Goal: Task Accomplishment & Management: Use online tool/utility

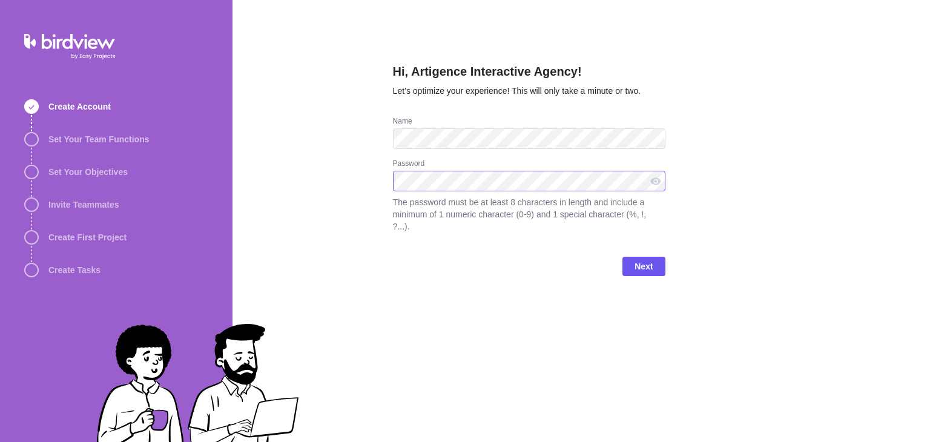
click at [391, 189] on div "Hi, Artigence Interactive Agency! Let’s optimize your experience! This will onl…" at bounding box center [580, 221] width 697 height 442
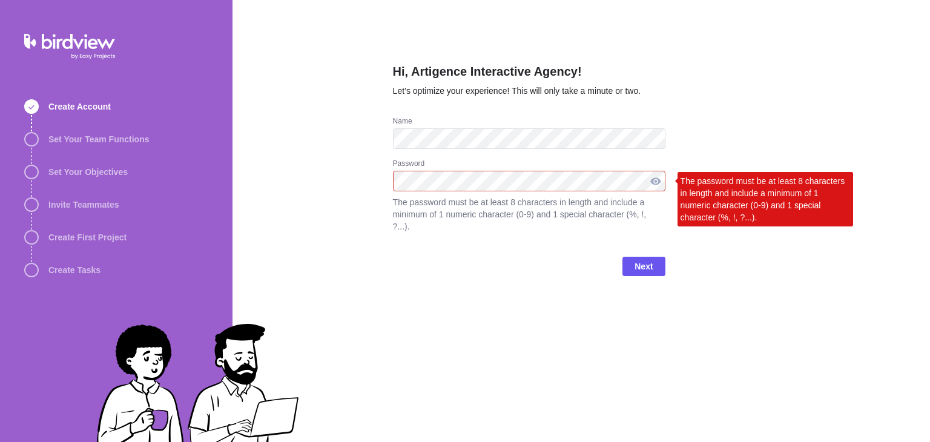
click at [660, 183] on div at bounding box center [655, 181] width 19 height 21
click at [658, 183] on div at bounding box center [655, 181] width 19 height 21
click at [655, 183] on div at bounding box center [655, 181] width 19 height 21
click at [593, 282] on div "Next" at bounding box center [529, 271] width 272 height 48
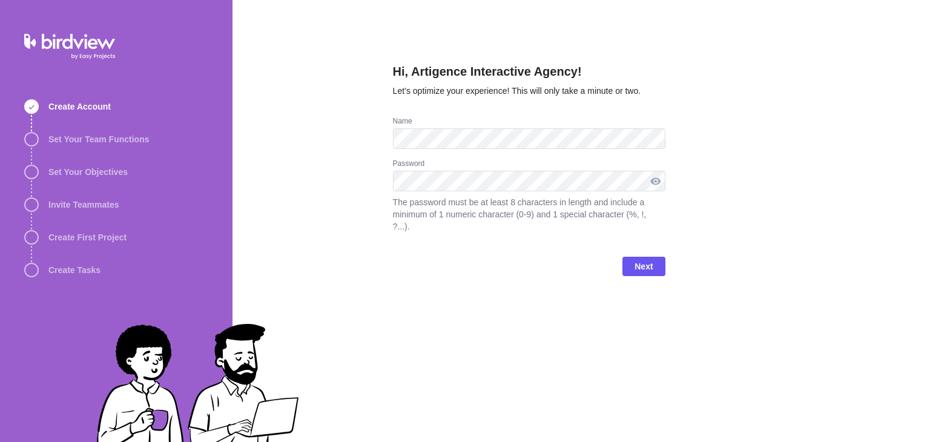
click at [654, 183] on div at bounding box center [655, 181] width 19 height 21
click at [647, 259] on span "Next" at bounding box center [643, 266] width 18 height 15
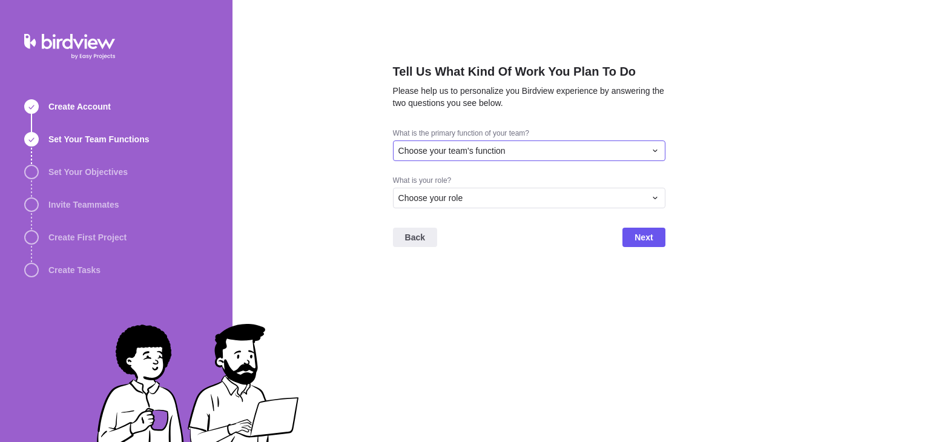
click at [552, 151] on div "Choose your team's function" at bounding box center [521, 151] width 247 height 12
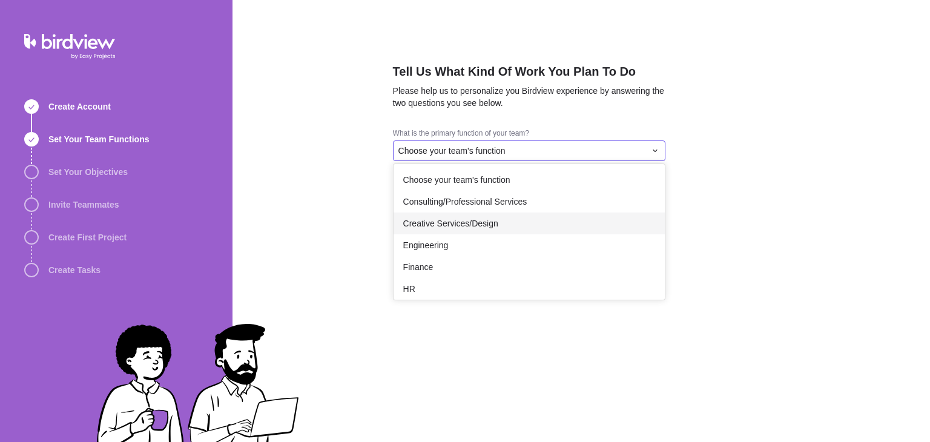
click at [506, 228] on div "Creative Services/Design" at bounding box center [528, 223] width 271 height 22
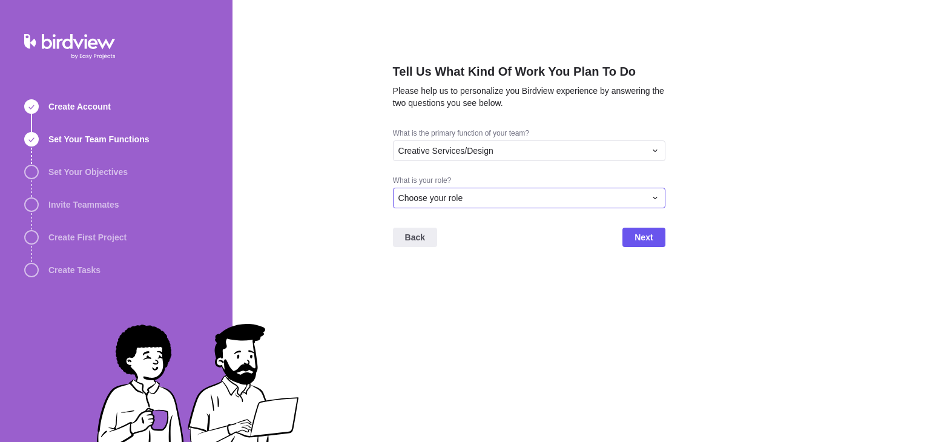
click at [471, 200] on div "Choose your role" at bounding box center [521, 198] width 247 height 12
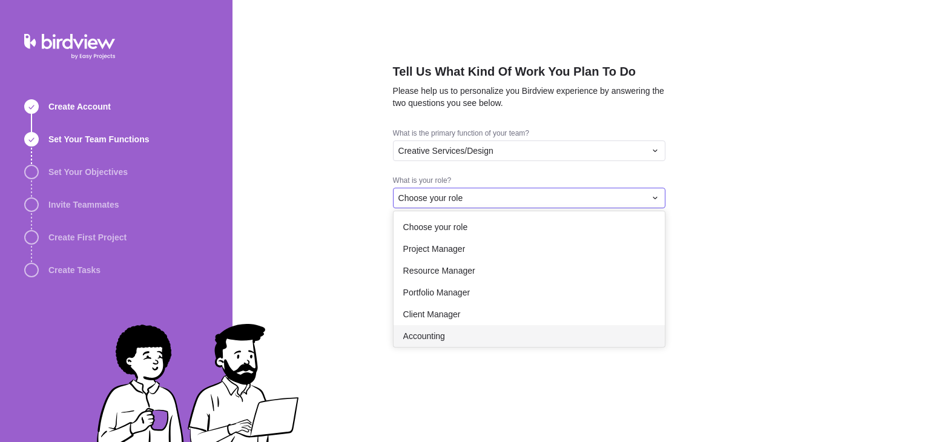
click at [429, 333] on span "Accounting" at bounding box center [424, 336] width 42 height 12
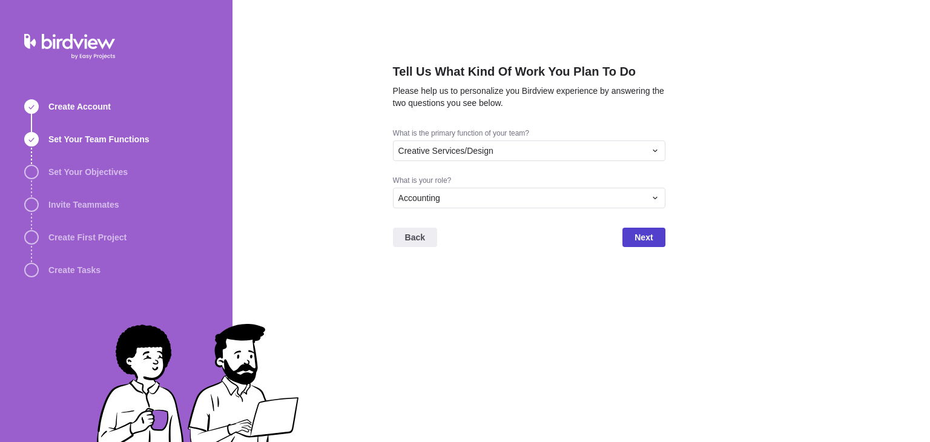
click at [635, 238] on span "Next" at bounding box center [643, 237] width 18 height 15
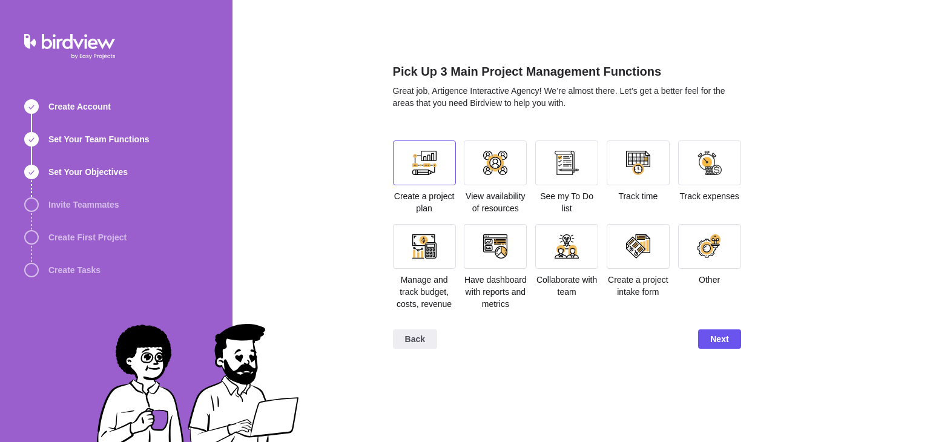
click at [424, 160] on div at bounding box center [424, 163] width 24 height 24
click at [724, 158] on div at bounding box center [709, 162] width 63 height 45
click at [424, 238] on div at bounding box center [424, 246] width 24 height 24
click at [506, 236] on div at bounding box center [495, 246] width 24 height 24
click at [496, 247] on div at bounding box center [495, 246] width 24 height 24
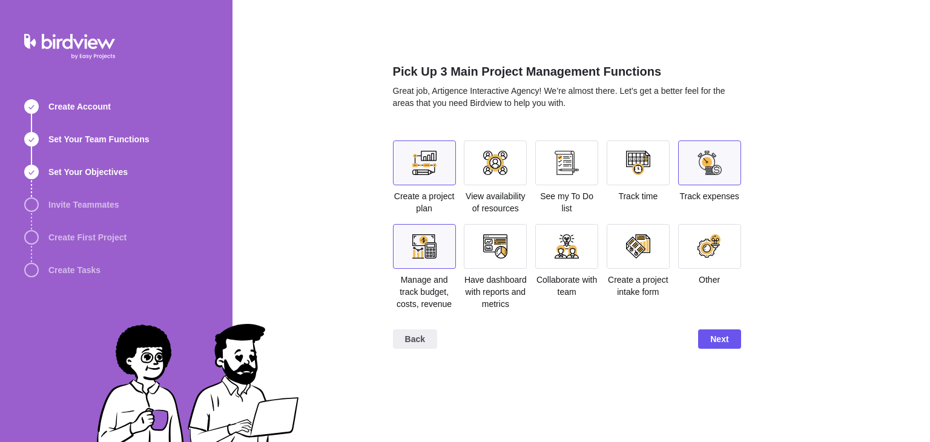
click at [701, 172] on div at bounding box center [709, 163] width 24 height 24
click at [501, 266] on div at bounding box center [495, 246] width 63 height 45
click at [709, 335] on span "Next" at bounding box center [719, 338] width 42 height 19
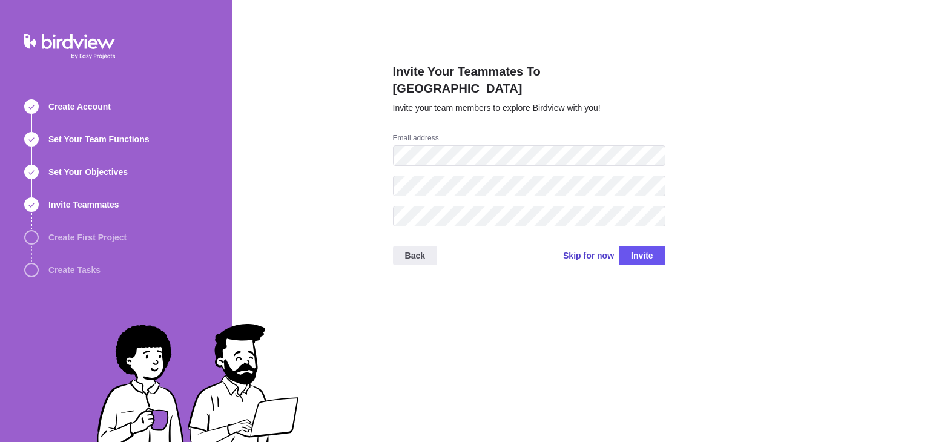
click at [599, 249] on span "Skip for now" at bounding box center [588, 255] width 51 height 12
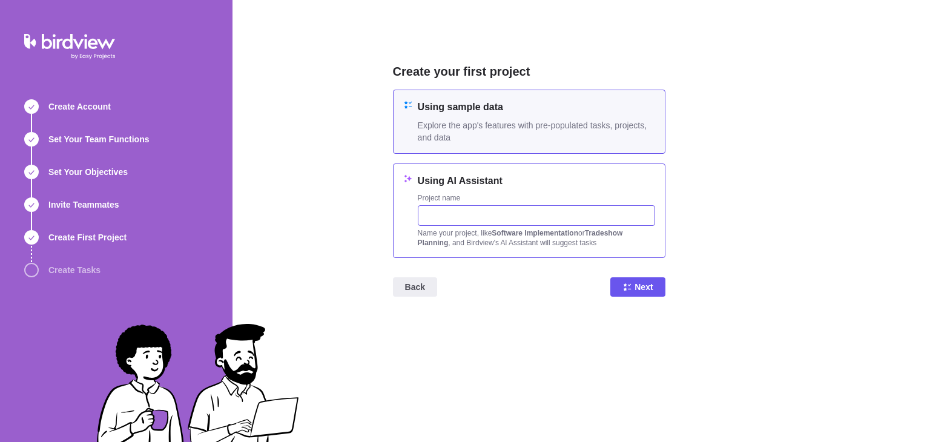
click at [430, 211] on input "text" at bounding box center [536, 215] width 237 height 21
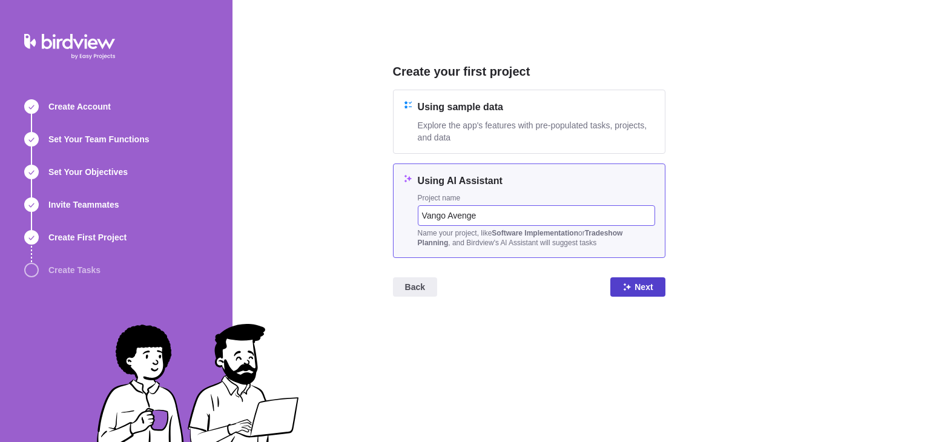
type input "Vango Avenge"
click at [637, 291] on span "Next" at bounding box center [643, 287] width 18 height 15
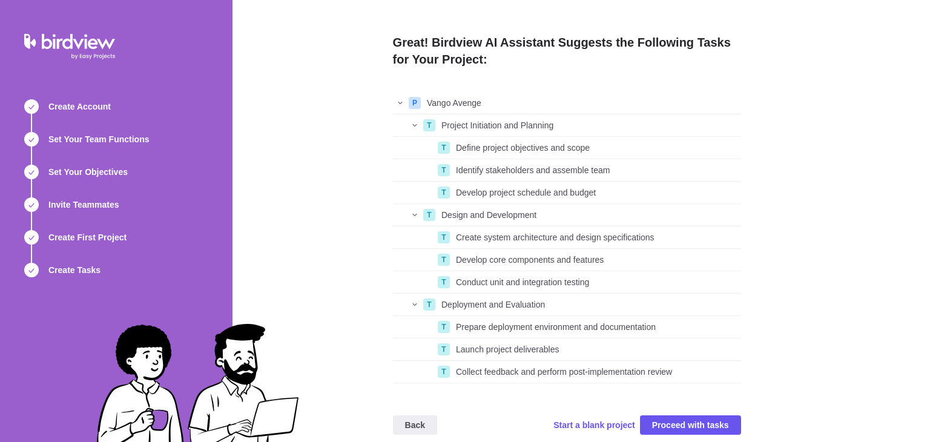
scroll to position [12, 0]
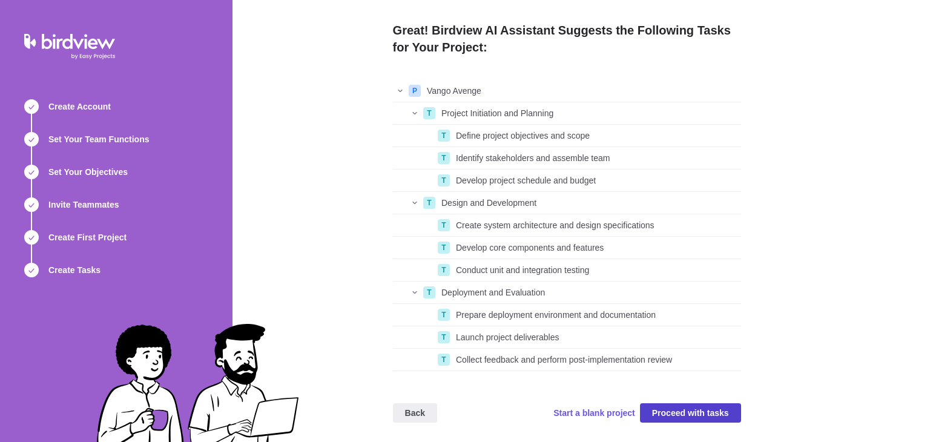
click at [706, 410] on span "Proceed with tasks" at bounding box center [690, 413] width 77 height 15
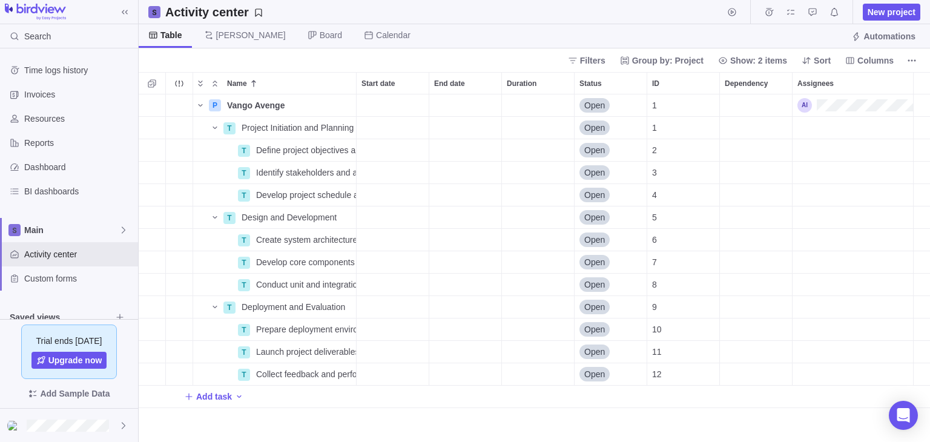
scroll to position [338, 782]
click at [228, 106] on span "Vango Avenge" at bounding box center [255, 105] width 57 height 12
click at [332, 156] on div "Name Start date End date Duration Status ID Dependency Assignees P Vango Avenge…" at bounding box center [534, 257] width 791 height 370
click at [247, 125] on span "Project Initiation and Planning" at bounding box center [297, 128] width 112 height 12
click at [208, 399] on div "Name Start date End date Duration Status ID Dependency Assignees P Vango Avenge…" at bounding box center [534, 257] width 791 height 370
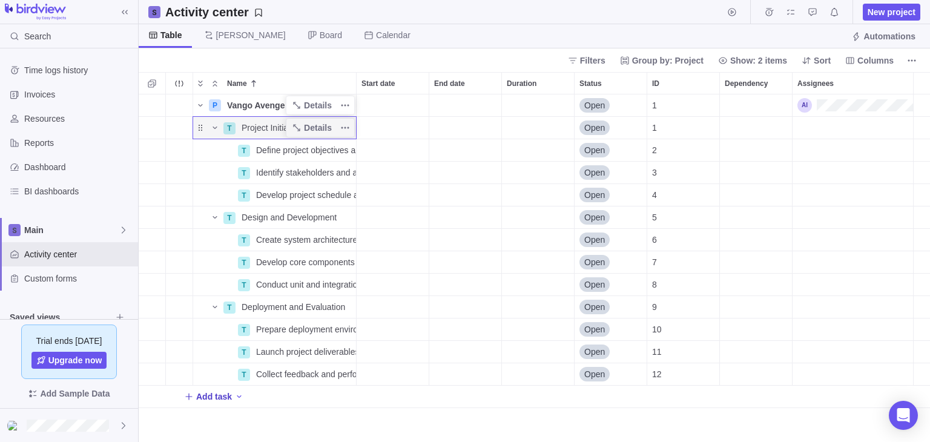
click at [210, 396] on span "Add task" at bounding box center [214, 396] width 36 height 12
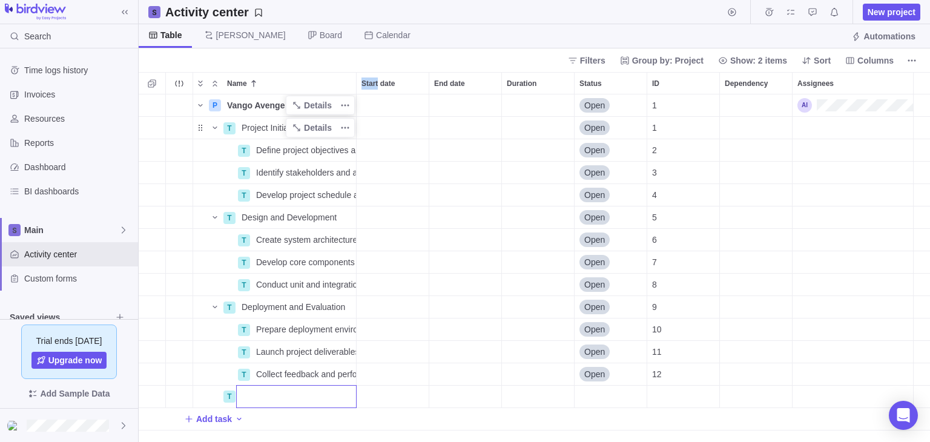
drag, startPoint x: 356, startPoint y: 87, endPoint x: 375, endPoint y: 86, distance: 19.4
click at [375, 86] on div "Name Start date End date Duration Status ID Dependency Assignees P Vango Avenge…" at bounding box center [534, 257] width 791 height 370
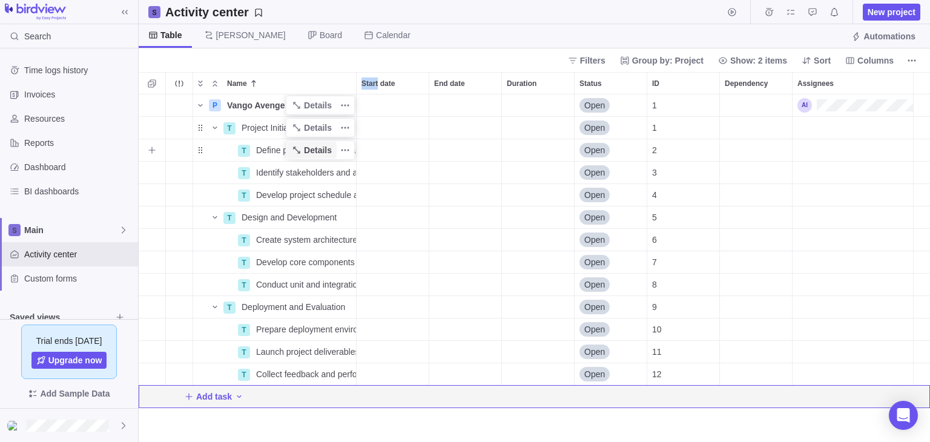
click at [319, 146] on span "Details" at bounding box center [318, 150] width 28 height 12
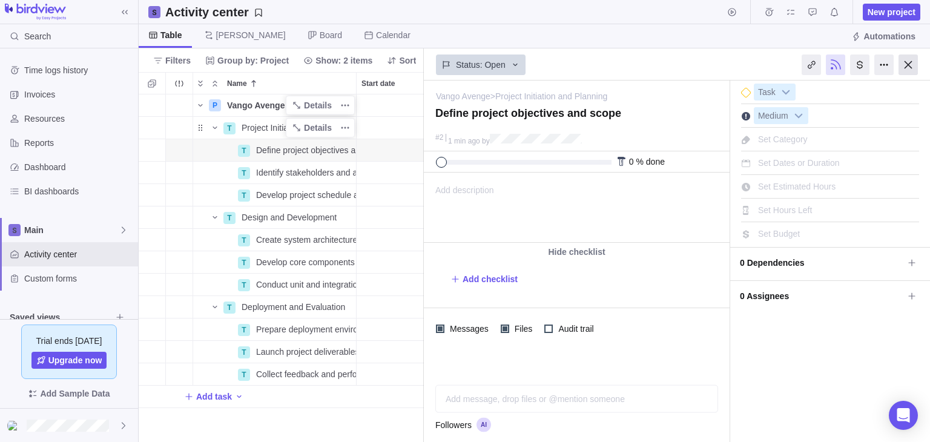
click at [907, 59] on div at bounding box center [907, 64] width 19 height 21
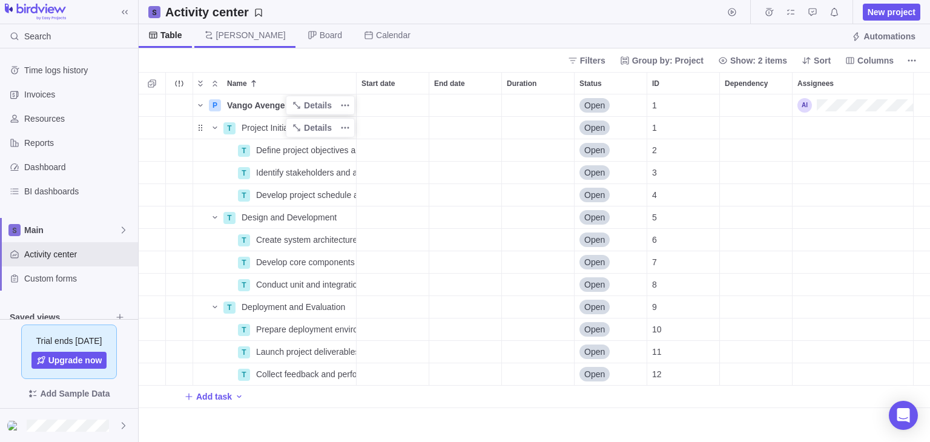
click at [208, 37] on icon at bounding box center [209, 35] width 10 height 10
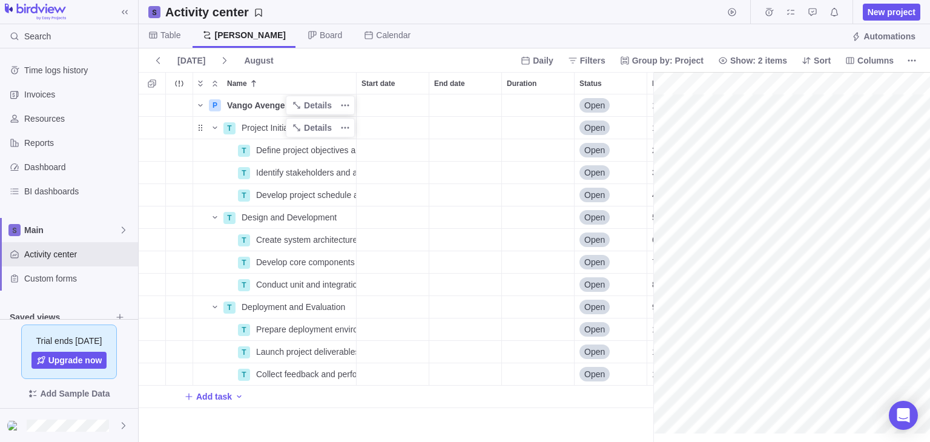
scroll to position [0, 100]
click at [320, 37] on span "Board" at bounding box center [331, 35] width 22 height 12
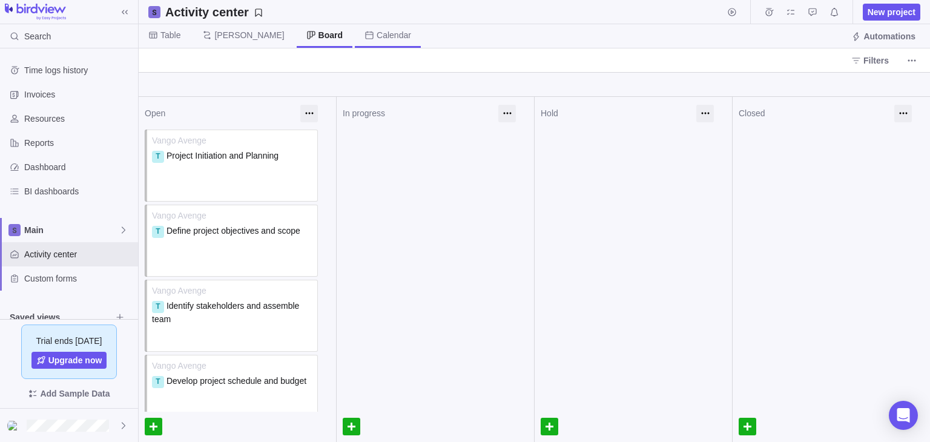
click at [376, 30] on span "Calendar" at bounding box center [393, 35] width 34 height 12
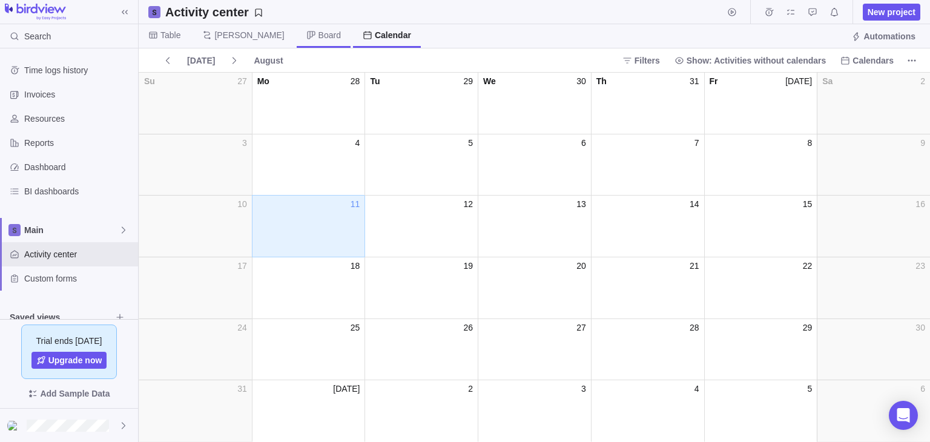
click at [318, 37] on span "Board" at bounding box center [329, 35] width 22 height 12
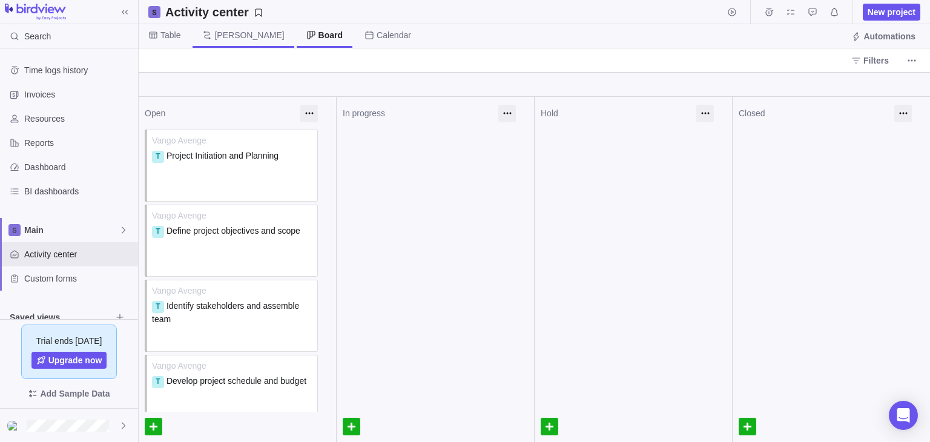
click at [207, 36] on icon at bounding box center [207, 35] width 10 height 10
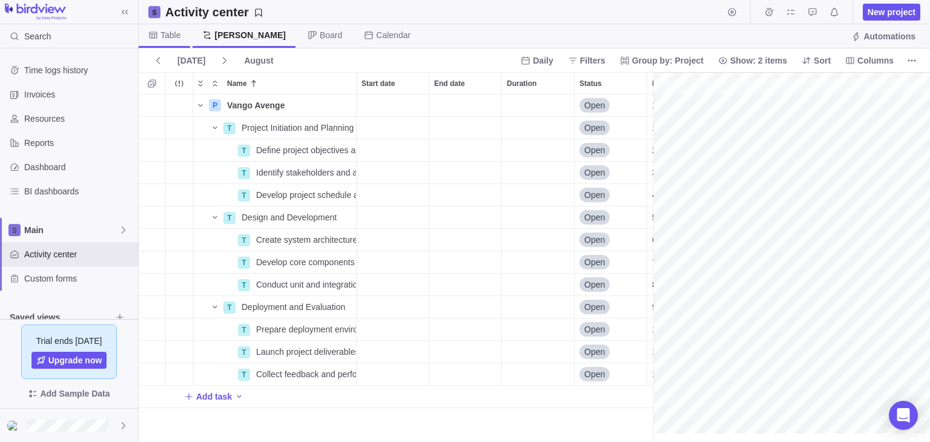
click at [167, 40] on span "Table" at bounding box center [170, 35] width 20 height 12
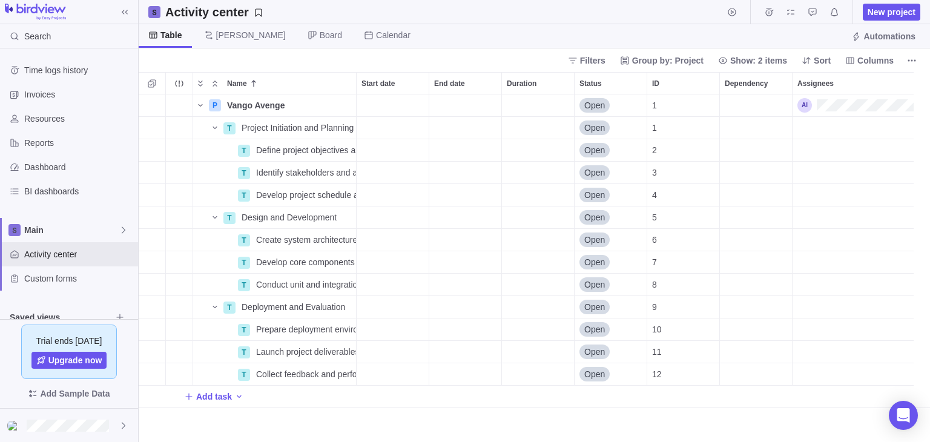
scroll to position [338, 782]
click at [394, 126] on div "Start date" at bounding box center [392, 128] width 72 height 22
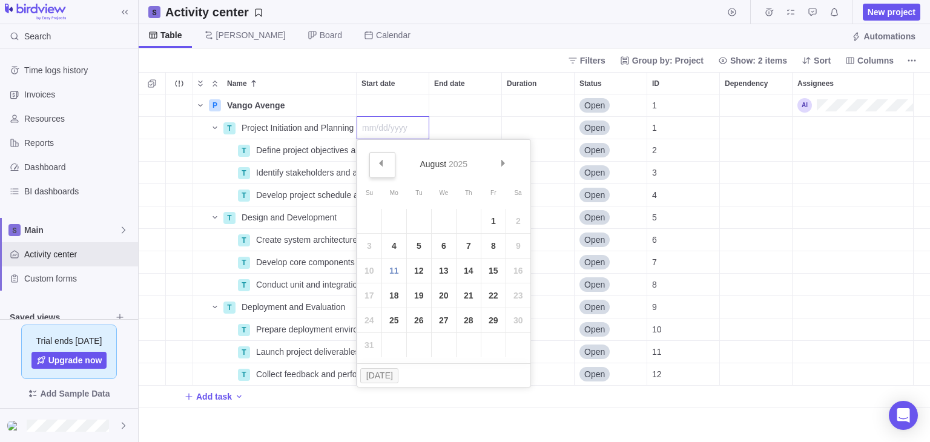
click at [387, 159] on link "Prev" at bounding box center [382, 165] width 26 height 26
click at [416, 220] on link "1" at bounding box center [419, 221] width 24 height 24
click at [451, 119] on div "End date" at bounding box center [465, 128] width 72 height 22
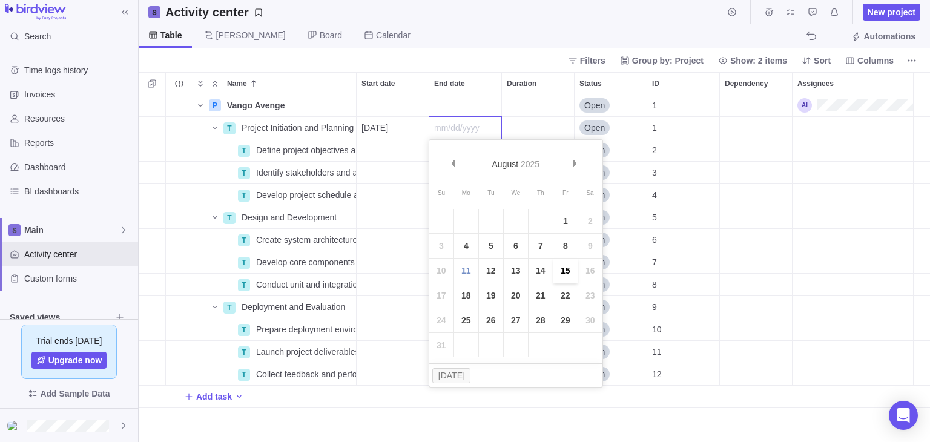
click at [566, 271] on link "15" at bounding box center [565, 270] width 24 height 24
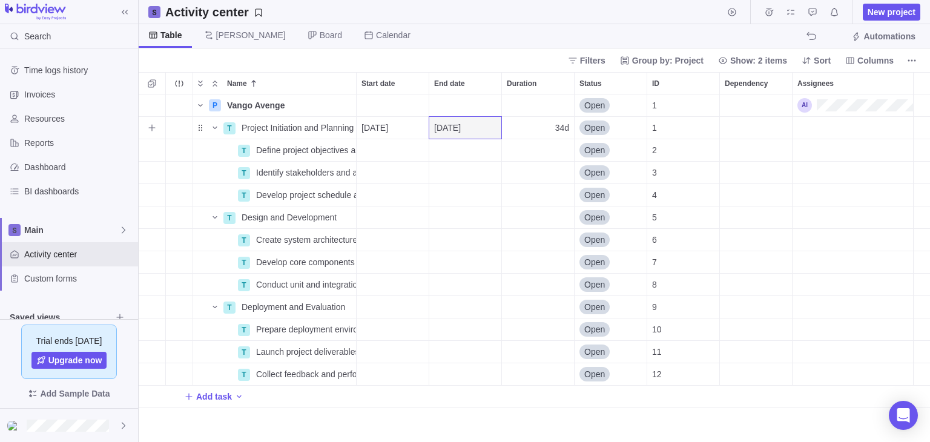
click at [461, 126] on span "08/15/2025" at bounding box center [447, 128] width 27 height 12
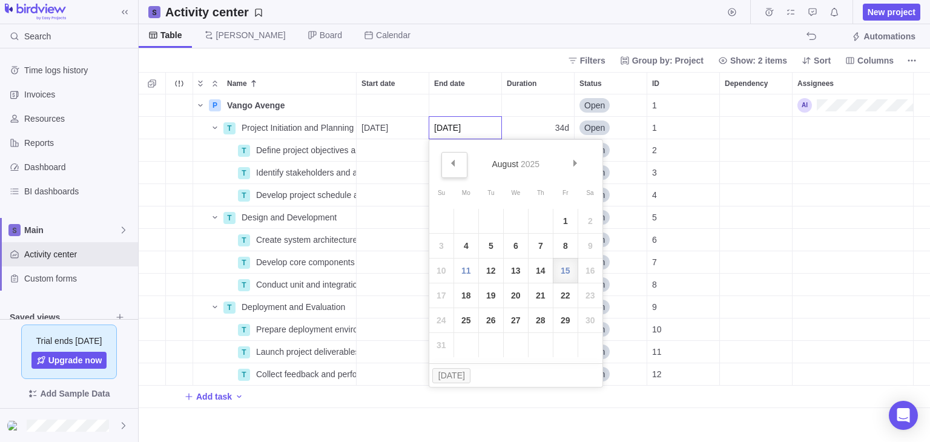
click at [453, 162] on span "Prev" at bounding box center [452, 163] width 7 height 7
click at [568, 246] on link "11" at bounding box center [565, 246] width 24 height 24
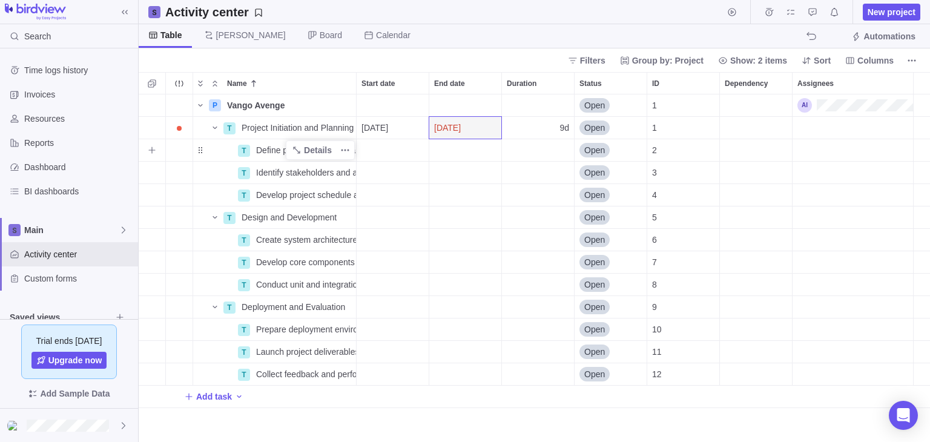
click at [274, 153] on span "Define project objectives and scope" at bounding box center [306, 150] width 100 height 12
type input "Artigence Interactive Agency proposes a strategic partnership with Vango Avenge…"
click at [289, 124] on div "Name Start date End date Duration Status ID Dependency Assignees P Vango Avenge…" at bounding box center [534, 257] width 791 height 370
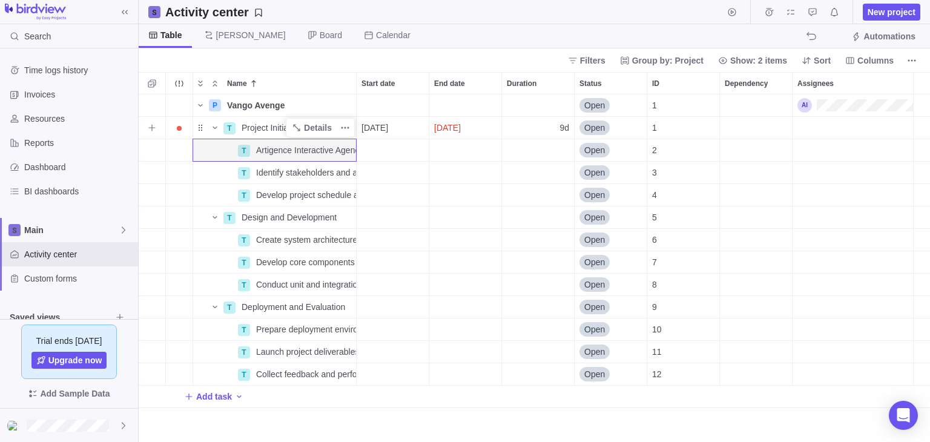
click at [257, 131] on span "Project Initiation and Planning" at bounding box center [297, 128] width 112 height 12
click at [277, 173] on div "Name Start date End date Duration Status ID Dependency Assignees P Vango Avenge…" at bounding box center [534, 257] width 791 height 370
click at [252, 174] on div "Identify stakeholders and assemble team" at bounding box center [303, 173] width 105 height 22
click at [259, 171] on input "Identify stakeholders and assemble team" at bounding box center [304, 172] width 106 height 23
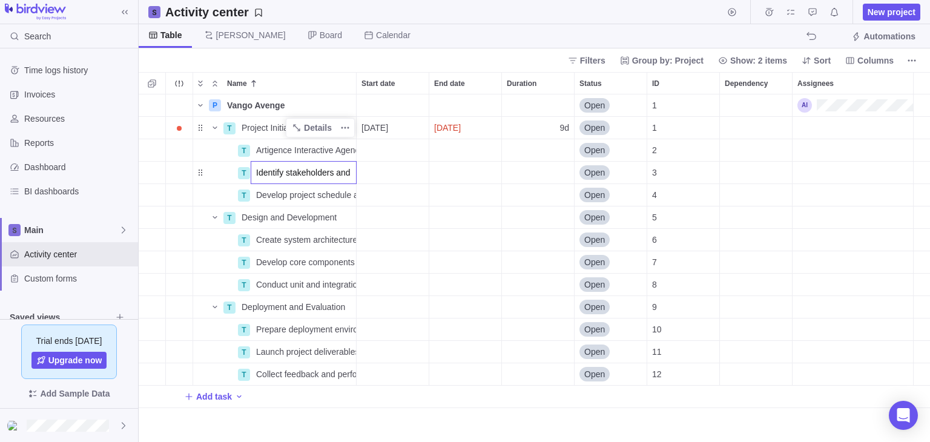
click at [254, 175] on input "Identify stakeholders and assemble team" at bounding box center [304, 172] width 106 height 23
click at [266, 169] on input "Identify stakeholders and assemble team" at bounding box center [304, 172] width 106 height 23
click at [239, 172] on div "Name Start date End date Duration Status ID Dependency Assignees P Vango Avenge…" at bounding box center [534, 257] width 791 height 370
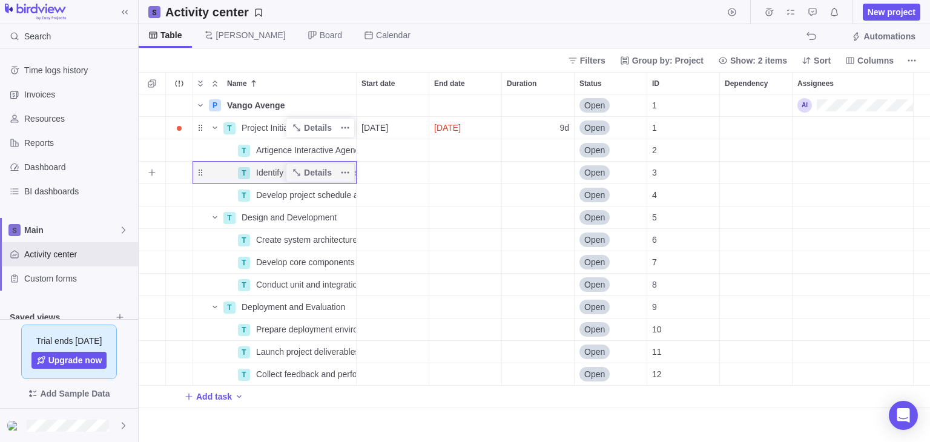
click at [274, 170] on span "Identify stakeholders and assemble team" at bounding box center [306, 172] width 100 height 12
type input "Partnership Structure Artigence Interactive Agency will hold 25% equity in the …"
click at [295, 129] on div "Name Start date End date Duration Status ID Dependency Assignees P Vango Avenge…" at bounding box center [534, 257] width 791 height 370
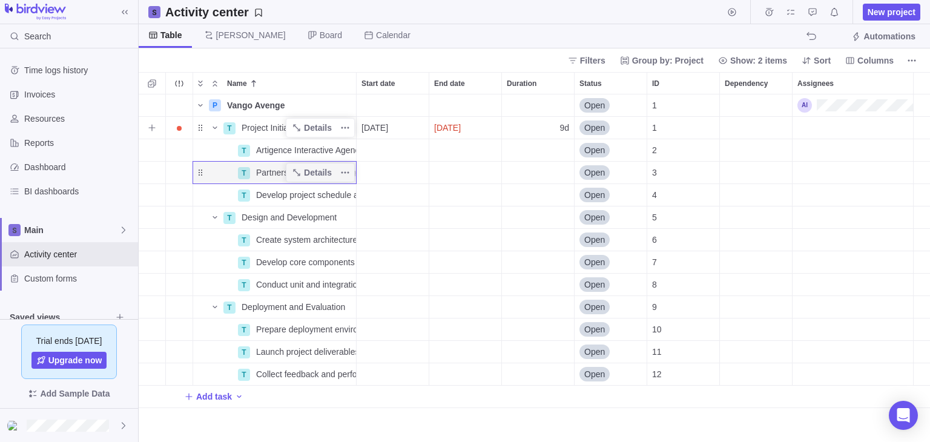
click at [267, 126] on span "Project Initiation and Planning" at bounding box center [297, 128] width 112 height 12
type input "vango avenge perfume inititaed by artigence interactive agency , Dubai."
click at [305, 198] on div "Name Start date End date Duration Status ID Dependency Assignees P Vango Avenge…" at bounding box center [534, 257] width 791 height 370
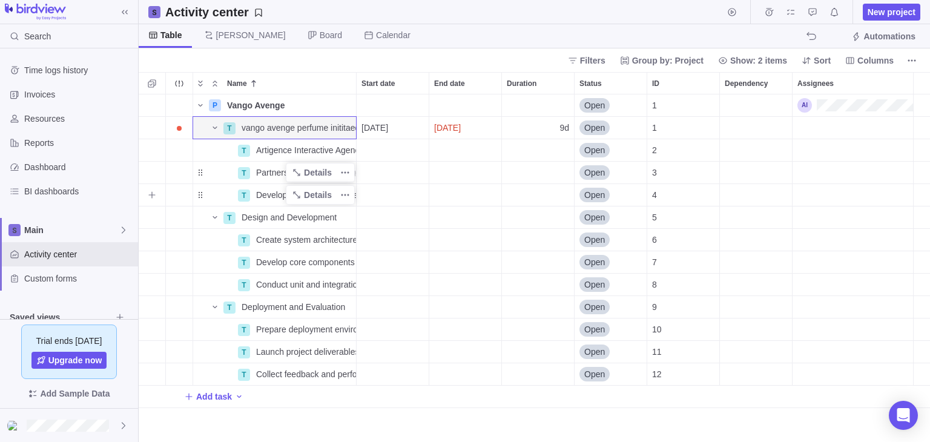
click at [271, 197] on span "Develop project schedule and budget" at bounding box center [306, 195] width 100 height 12
click at [271, 197] on input "Develop project schedule and budget" at bounding box center [304, 194] width 106 height 23
type input "Order-Based Execution Plan Order 1 – Branding Phase Deliverables: Brand mark, p…"
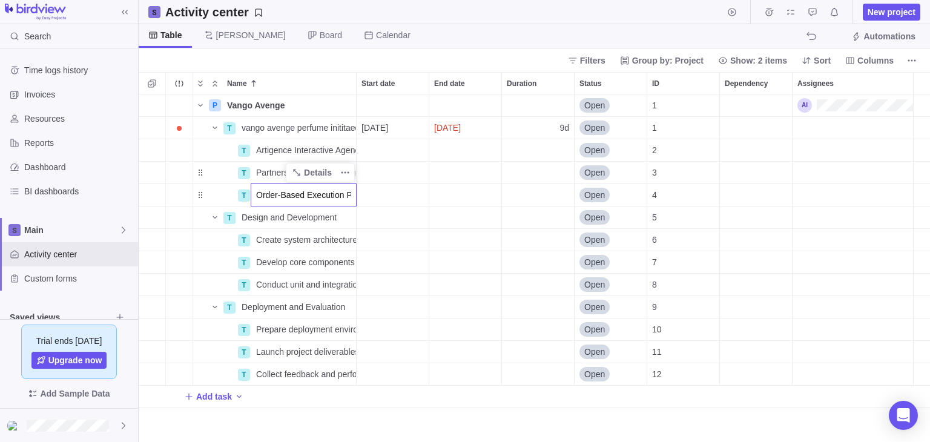
click at [770, 258] on div "Name Start date End date Duration Status ID Dependency Assignees P Vango Avenge…" at bounding box center [534, 257] width 791 height 370
click at [873, 14] on span "New project" at bounding box center [891, 12] width 48 height 12
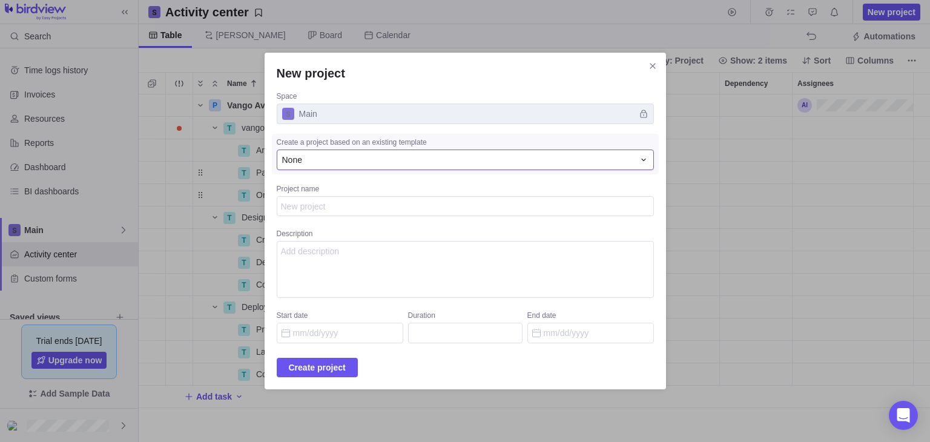
click at [352, 165] on div "None" at bounding box center [458, 160] width 352 height 12
click at [307, 209] on span "None" at bounding box center [297, 211] width 20 height 12
click at [320, 205] on textarea "Project name" at bounding box center [465, 206] width 377 height 21
type textarea "x"
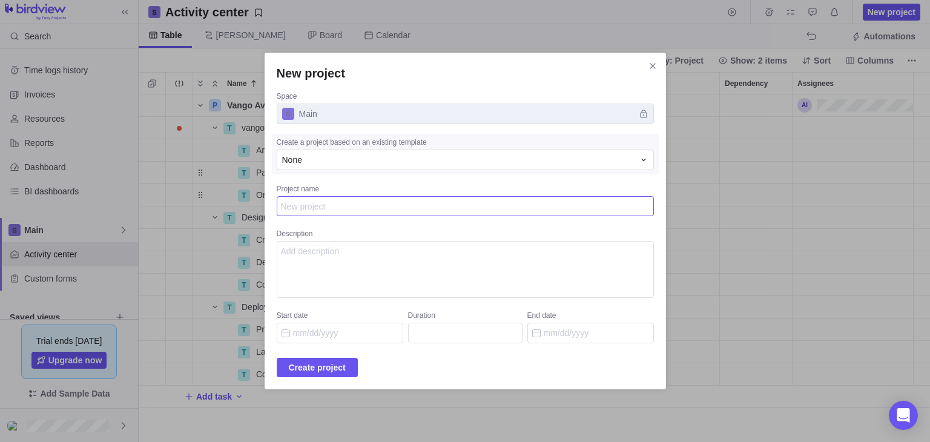
type textarea "v"
type textarea "x"
type textarea "va"
type textarea "x"
type textarea "van"
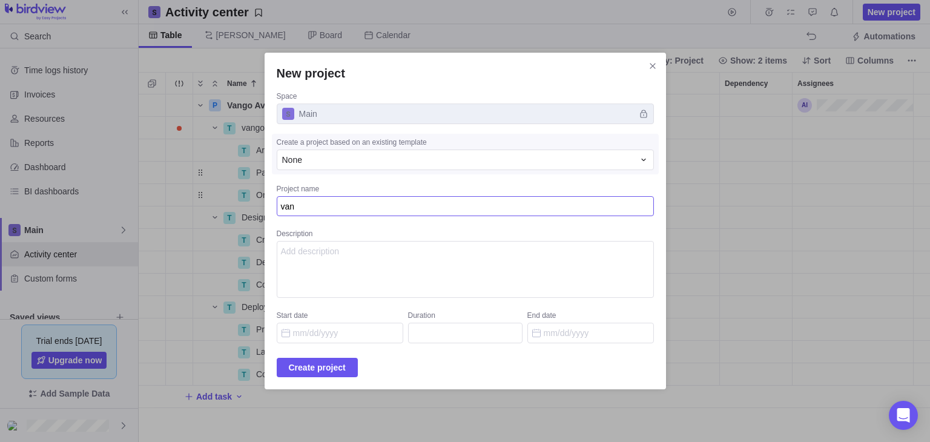
type textarea "x"
type textarea "va"
type textarea "x"
type textarea "v"
type textarea "x"
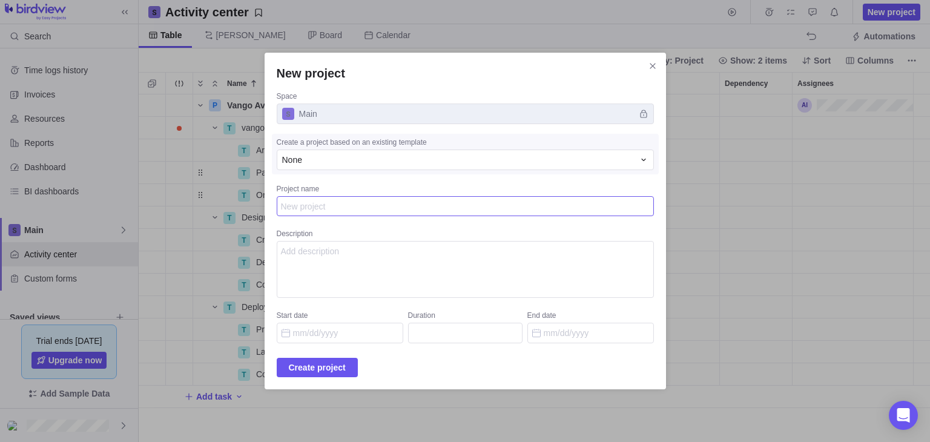
type textarea "x"
type textarea "V"
type textarea "x"
type textarea "Va"
type textarea "x"
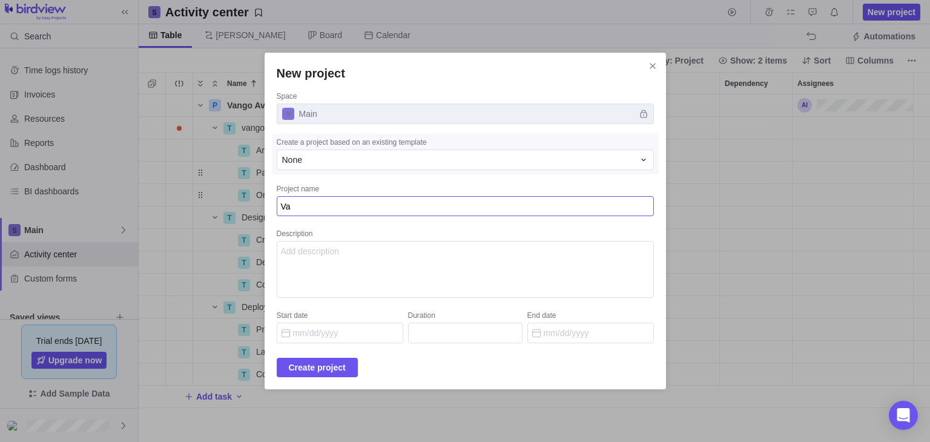
type textarea "Van"
type textarea "x"
type textarea "Vang"
type textarea "x"
type textarea "Vango"
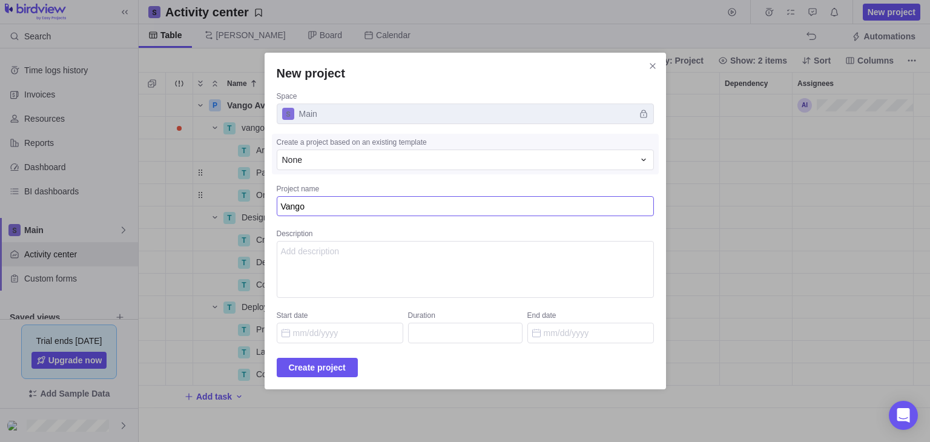
type textarea "x"
type textarea "Vango"
type textarea "x"
type textarea "Vango A"
type textarea "x"
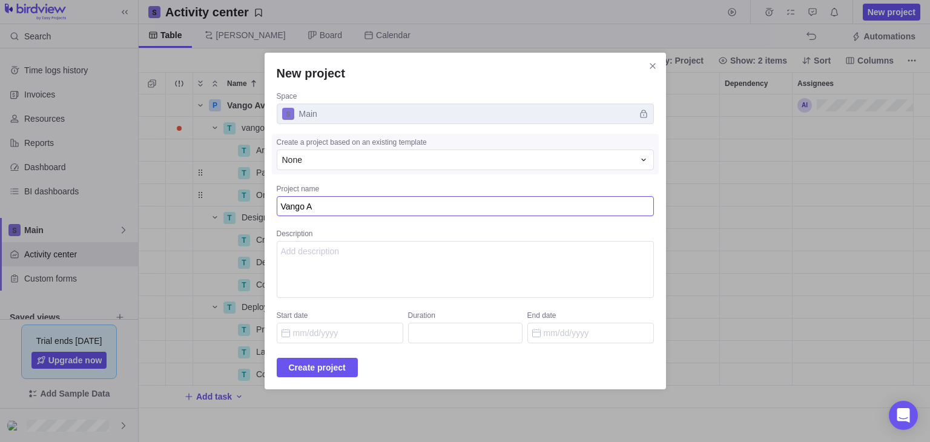
type textarea "Vango Av"
type textarea "x"
type textarea "Vango Ave"
type textarea "x"
type textarea "Vango Aven"
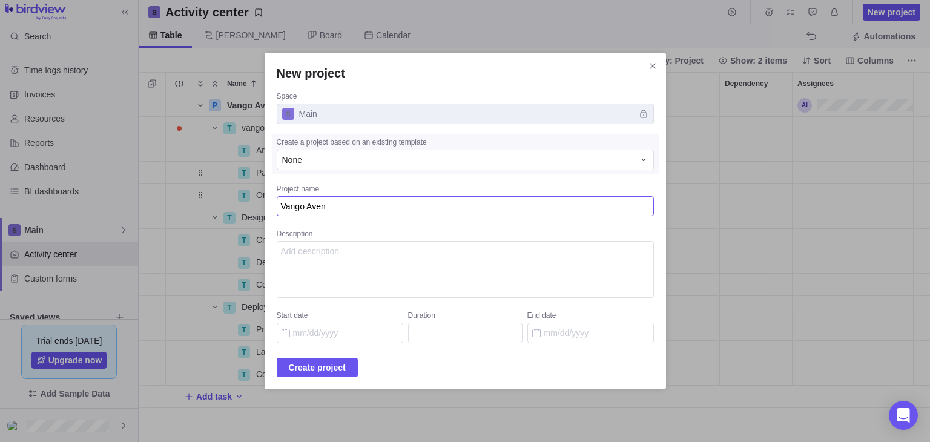
type textarea "x"
type textarea "Vango Aveng"
type textarea "x"
type textarea "Vango Avenge"
type textarea "x"
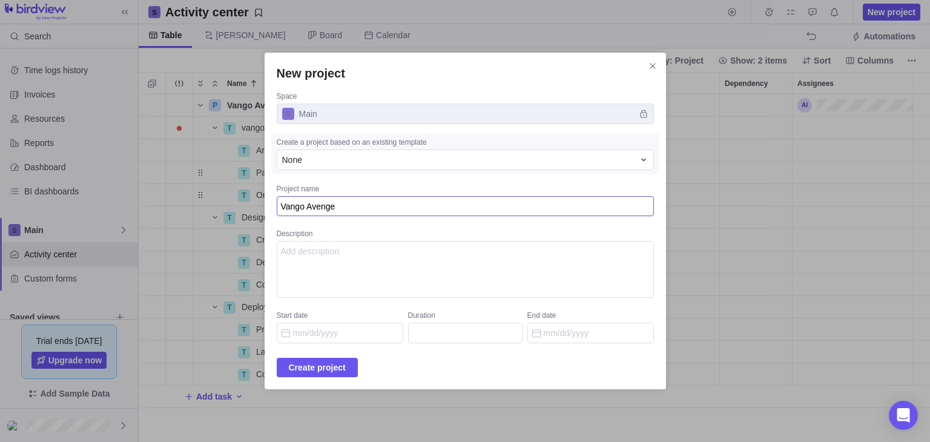
type textarea "Vango Avenge"
click at [309, 253] on textarea "Description" at bounding box center [465, 269] width 377 height 57
click at [591, 262] on textarea "Vango Avenge perfume brand, introduced by Artigence Interactive Agency," at bounding box center [465, 269] width 377 height 57
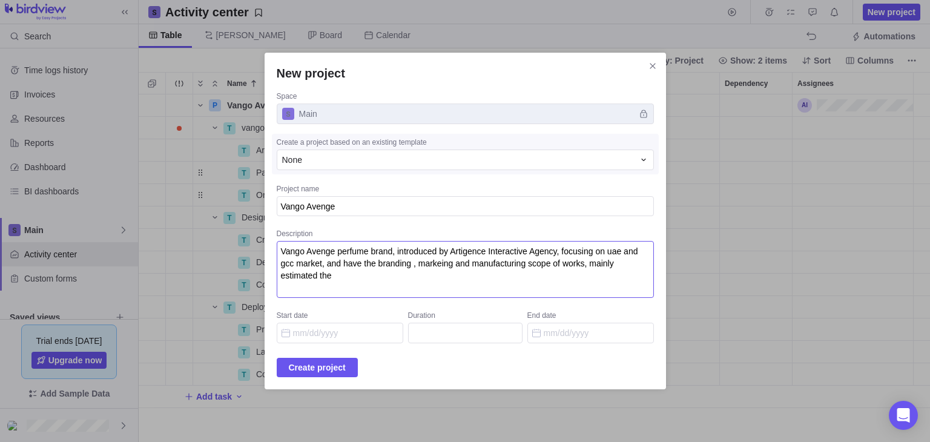
click at [381, 277] on textarea "Vango Avenge perfume brand, introduced by Artigence Interactive Agency, focusin…" at bounding box center [465, 269] width 377 height 57
paste textarea "Branding Phase"
paste textarea "Production Phase"
click at [383, 290] on textarea "Vango Avenge perfume brand, introduced by Artigence Interactive Agency, focusin…" at bounding box center [465, 269] width 377 height 57
click at [512, 278] on textarea "Vango Avenge perfume brand, introduced by Artigence Interactive Agency, focusin…" at bounding box center [465, 269] width 377 height 57
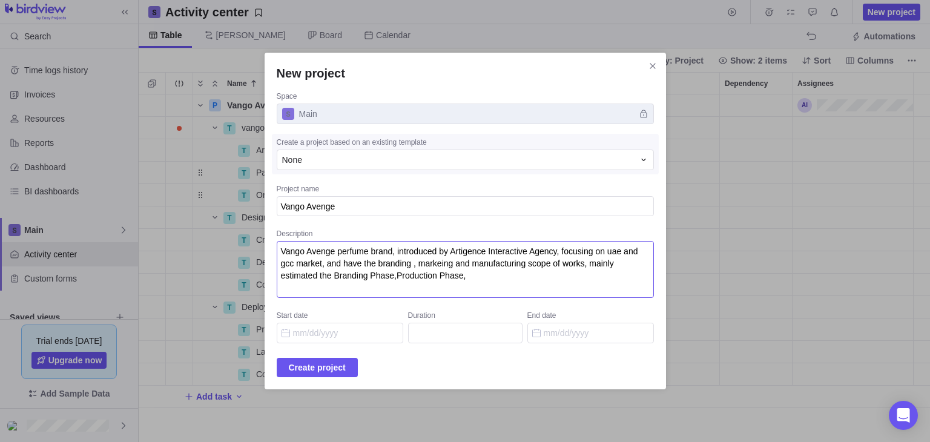
paste textarea "Marketing Phase"
paste textarea "Expansion Phase"
click at [508, 263] on textarea "Vango Avenge perfume brand, introduced by Artigence Interactive Agency, focusin…" at bounding box center [465, 269] width 377 height 57
click at [329, 286] on textarea "Vango Avenge perfume brand, introduced by Artigence Interactive Agency, focusin…" at bounding box center [465, 269] width 377 height 57
click at [362, 284] on textarea "Vango Avenge perfume brand, introduced by Artigence Interactive Agency, focusin…" at bounding box center [465, 269] width 377 height 57
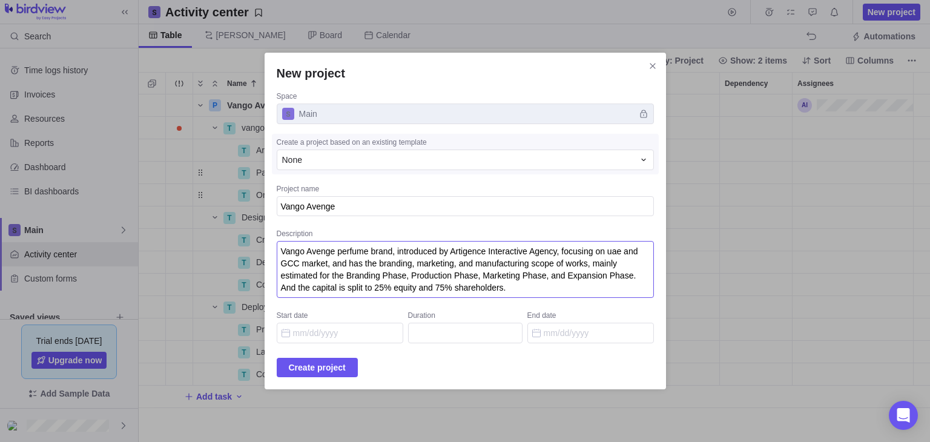
click at [597, 291] on textarea "Vango Avenge perfume brand, introduced by Artigence Interactive Agency, focusin…" at bounding box center [465, 269] width 377 height 57
click at [591, 284] on textarea "Vango Avenge perfume brand, introduced by Artigence Interactive Agency, focusin…" at bounding box center [465, 269] width 377 height 57
paste textarea "The brand’s 70% market value is estimated at AED 600,000."
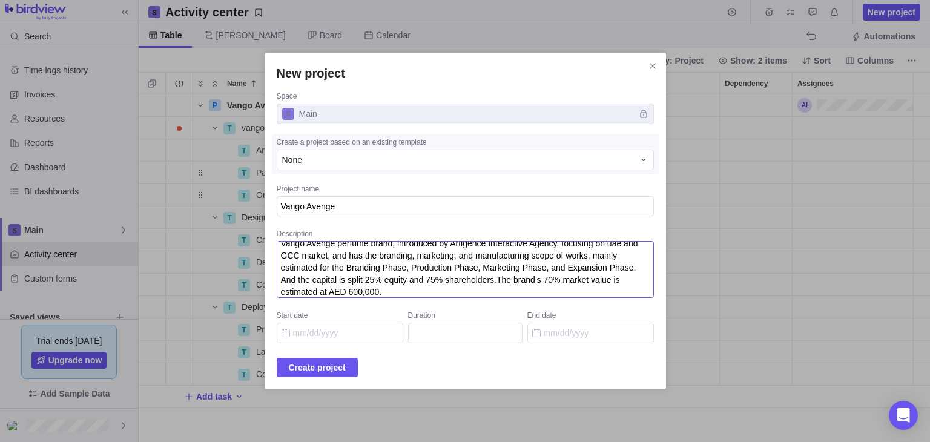
click at [520, 291] on textarea "Vango Avenge perfume brand, introduced by Artigence Interactive Agency, focusin…" at bounding box center [465, 269] width 377 height 57
paste textarea "This partnership allows Vango Avenge to leverage Artigence’s branding expertise…"
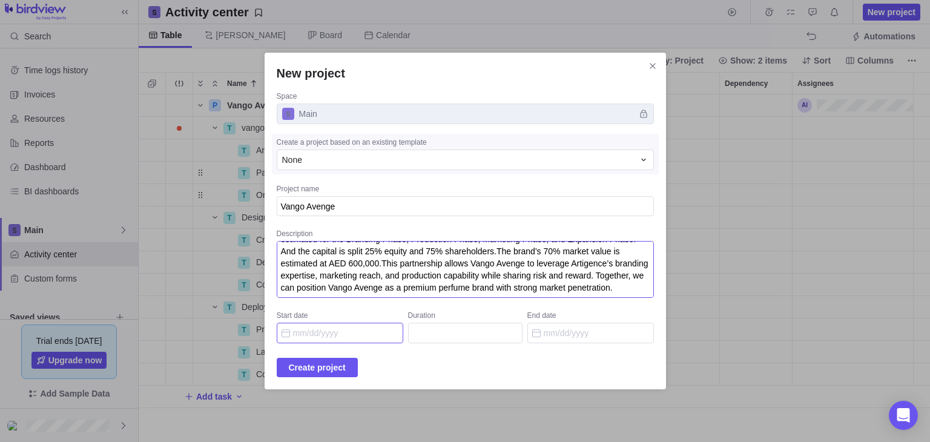
type textarea "Vango Avenge perfume brand, introduced by Artigence Interactive Agency, focusin…"
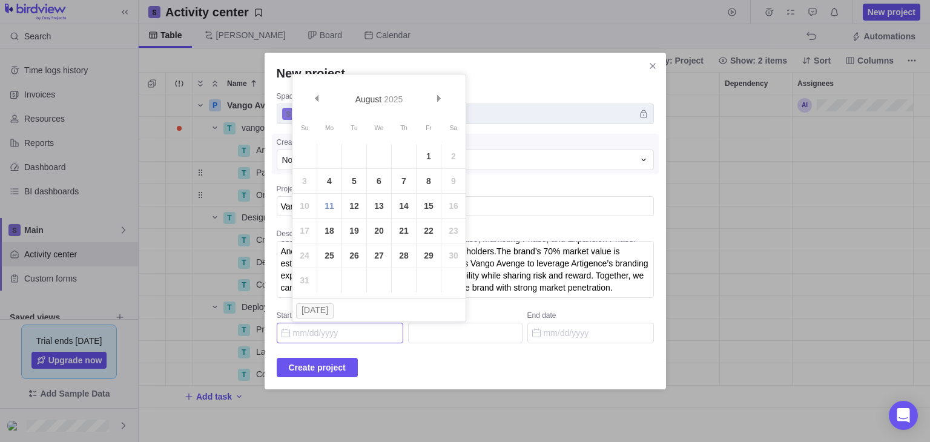
click at [363, 333] on input "Start date" at bounding box center [340, 333] width 126 height 21
click at [320, 101] on link "Prev" at bounding box center [317, 100] width 26 height 26
click at [352, 158] on link "1" at bounding box center [354, 156] width 24 height 24
type input "07/01/2025"
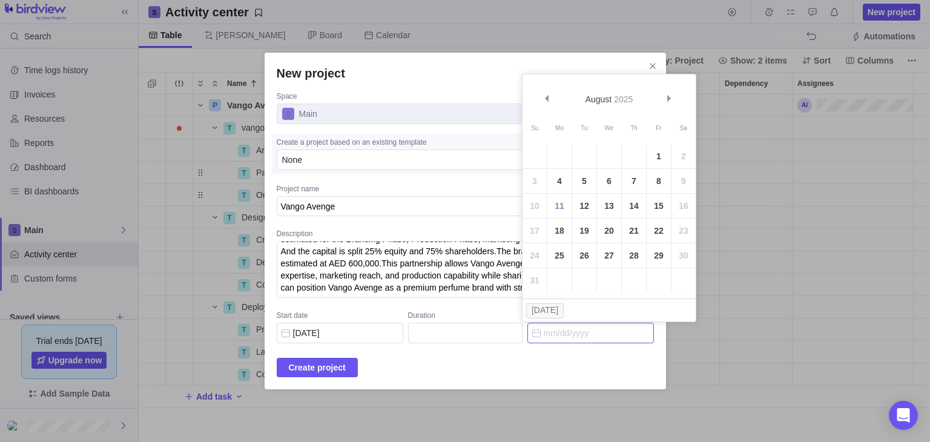
click at [557, 333] on input "End date" at bounding box center [590, 333] width 126 height 21
click at [555, 206] on link "11" at bounding box center [559, 206] width 24 height 24
type input "30"
type input "08/11/2025"
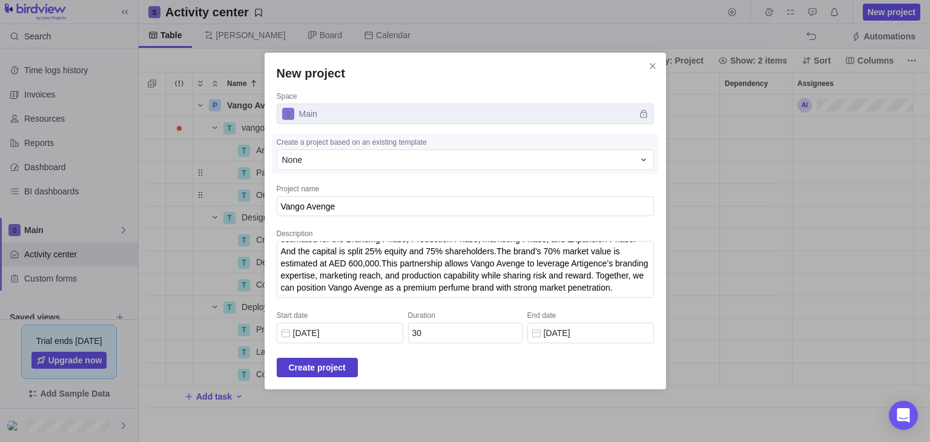
click at [337, 369] on span "Create project" at bounding box center [317, 367] width 57 height 15
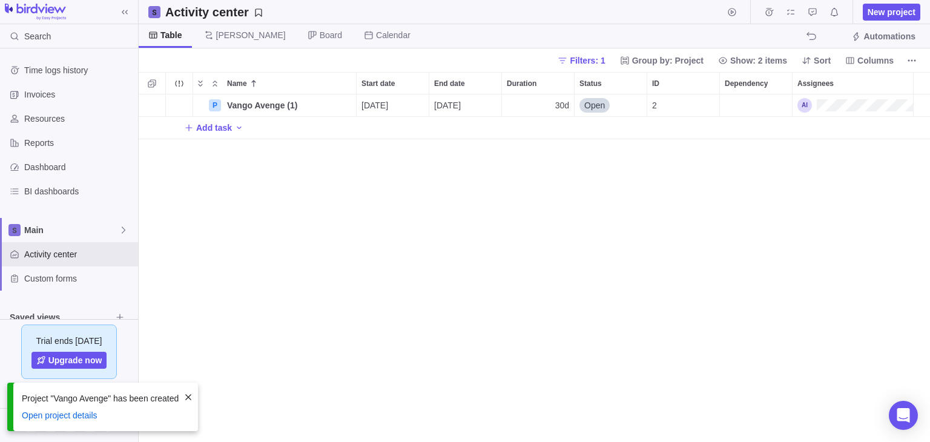
scroll to position [338, 782]
click at [591, 108] on span "Open" at bounding box center [594, 105] width 21 height 12
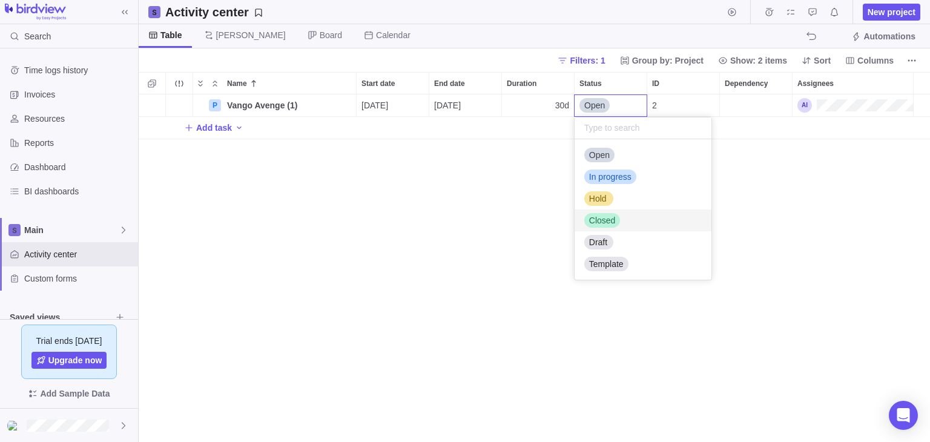
click at [596, 221] on span "Closed" at bounding box center [602, 220] width 27 height 12
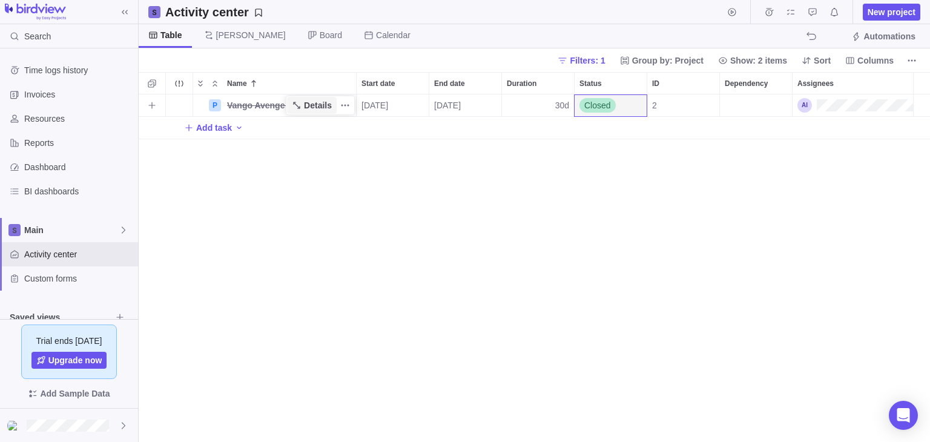
click at [305, 105] on span "Details" at bounding box center [318, 105] width 28 height 12
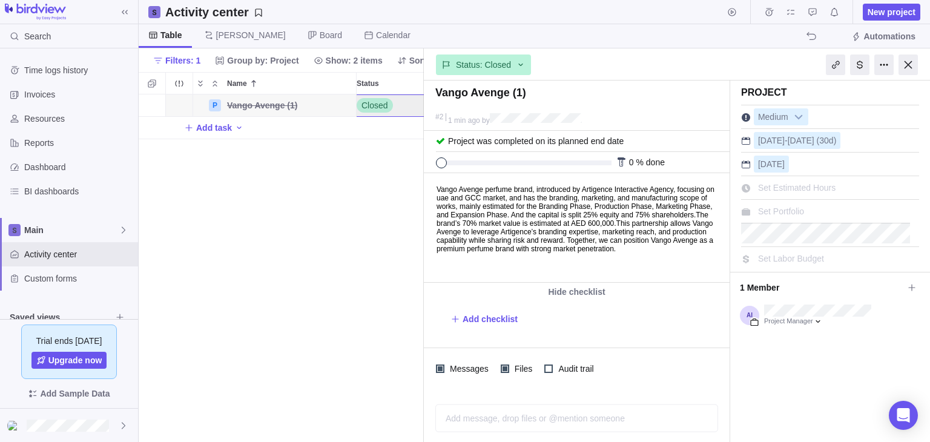
click at [905, 63] on div at bounding box center [907, 64] width 19 height 21
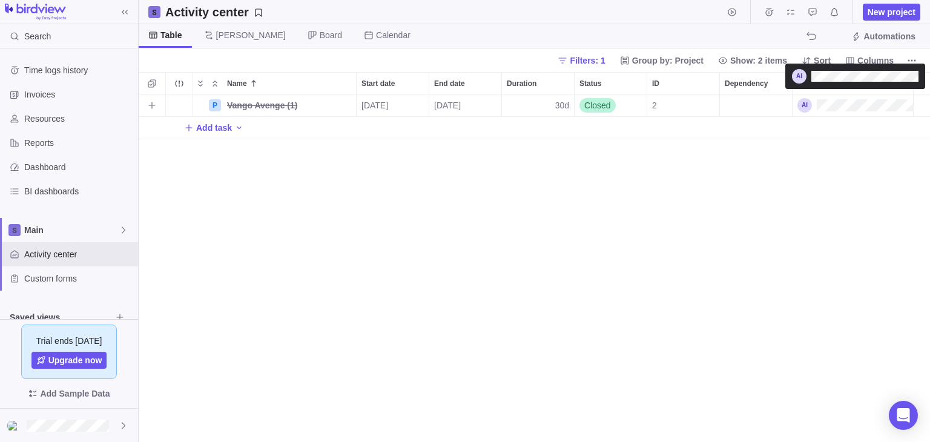
click at [842, 106] on div "Assignees" at bounding box center [855, 105] width 116 height 15
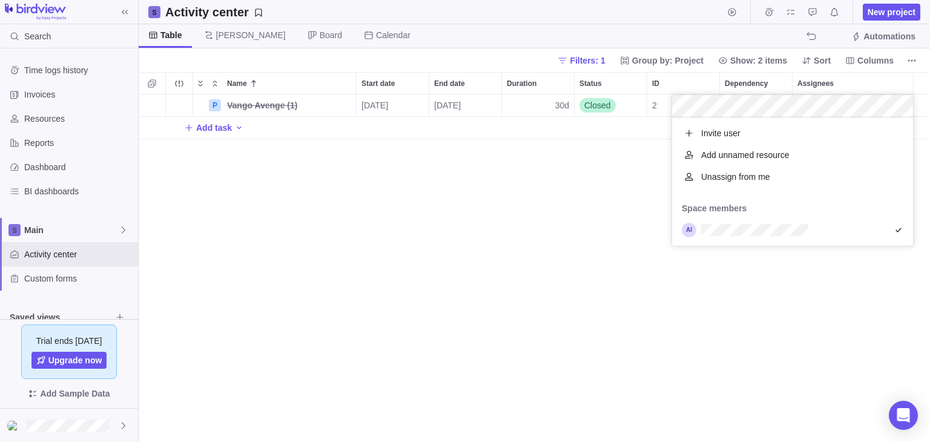
scroll to position [119, 232]
click at [343, 301] on div "Name Start date End date Duration Status ID Dependency Assignees P Vango Avenge…" at bounding box center [534, 257] width 791 height 370
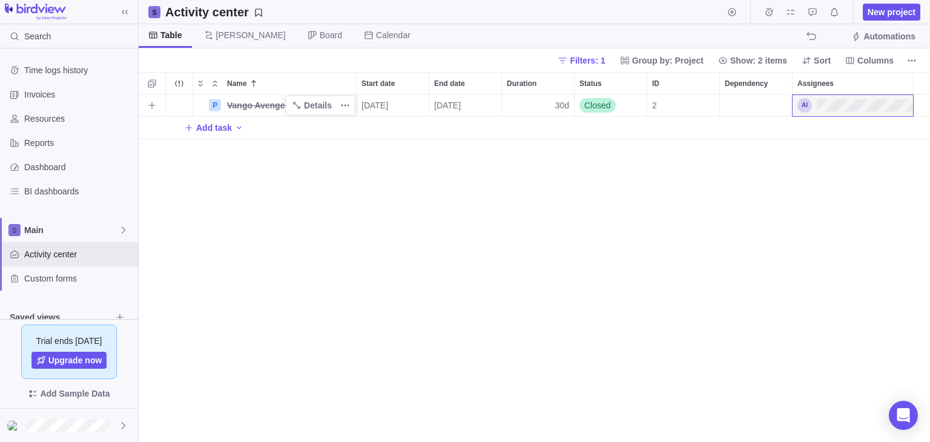
click at [252, 108] on span "Vango Avenge (1)" at bounding box center [262, 105] width 70 height 12
click at [269, 228] on div "Name Start date End date Duration Status ID Dependency Assignees P Vango Avenge…" at bounding box center [534, 257] width 791 height 370
click at [604, 105] on span "Closed" at bounding box center [597, 105] width 27 height 12
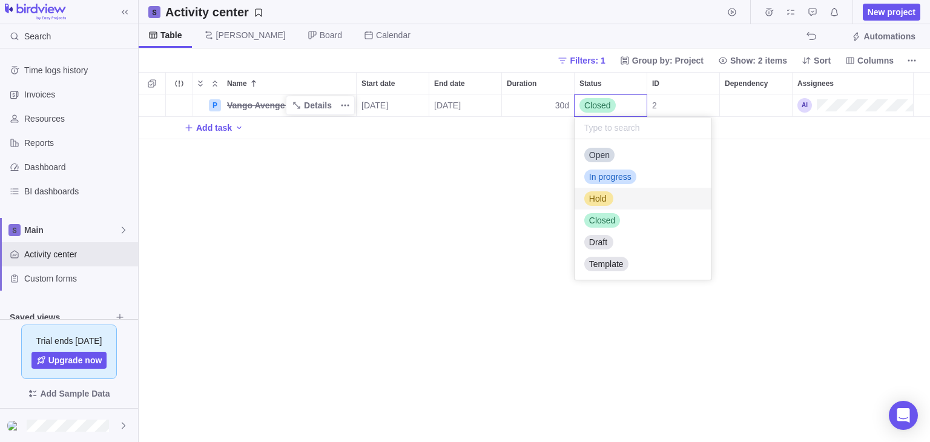
click at [600, 194] on span "Hold" at bounding box center [598, 198] width 18 height 12
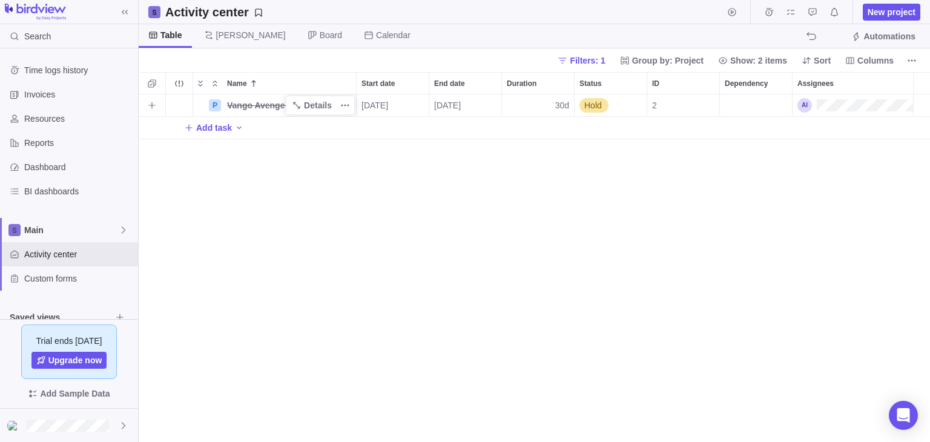
click at [491, 226] on div "P Vango Avenge (1) Details 07/01/2025 08/11/2025 30d Hold 2 Add task" at bounding box center [534, 267] width 791 height 347
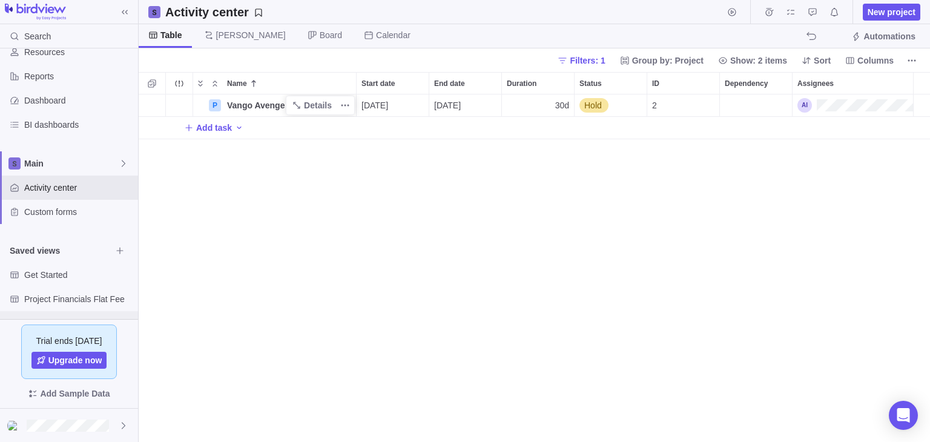
scroll to position [116, 0]
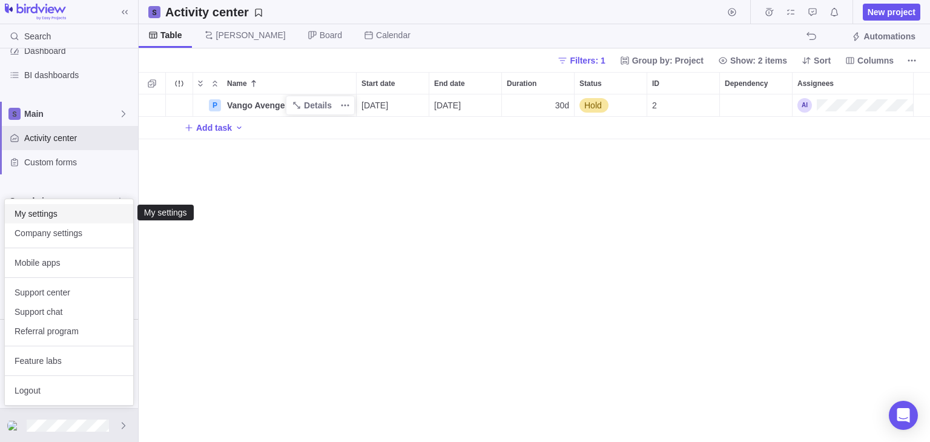
click at [85, 211] on span "My settings" at bounding box center [69, 214] width 109 height 12
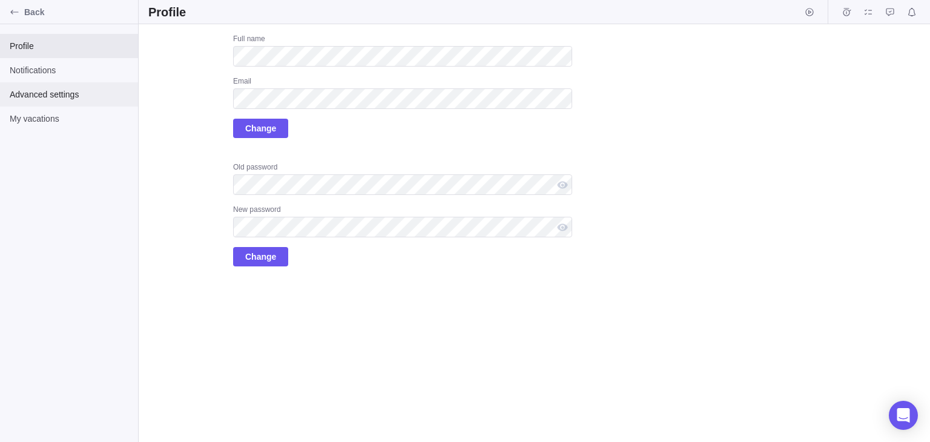
click at [93, 94] on span "Advanced settings" at bounding box center [69, 94] width 119 height 12
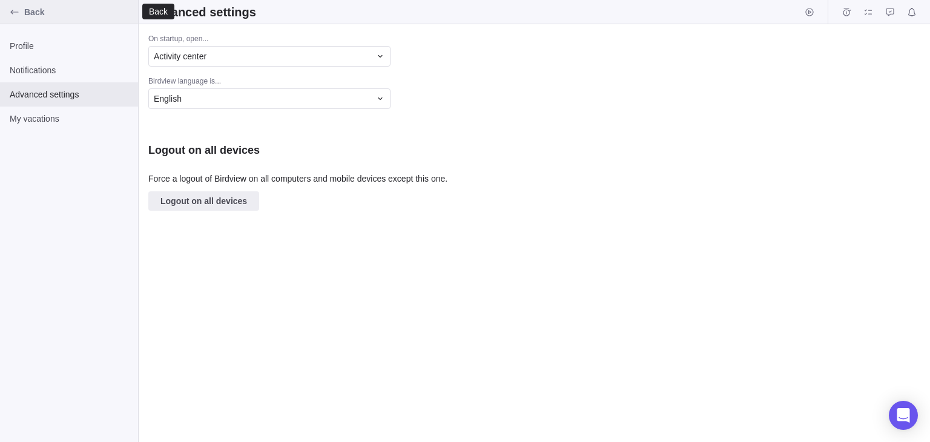
click at [12, 10] on icon "Back" at bounding box center [14, 12] width 8 height 4
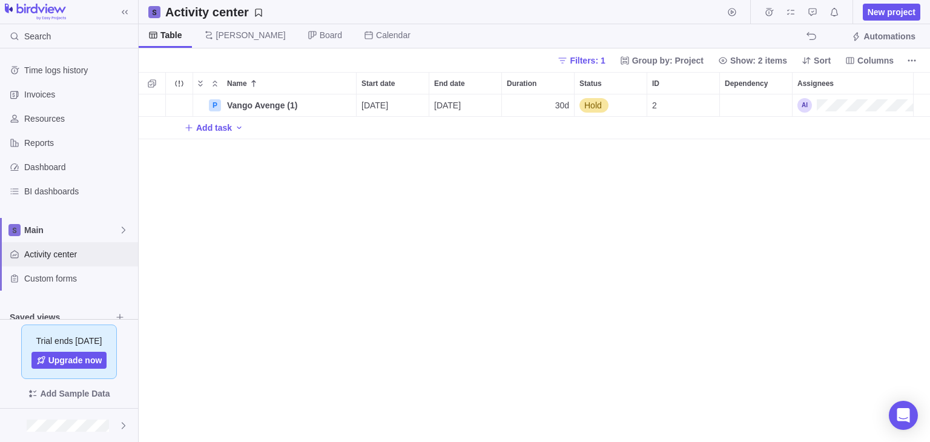
scroll to position [338, 782]
click at [91, 170] on span "Dashboard" at bounding box center [78, 167] width 109 height 12
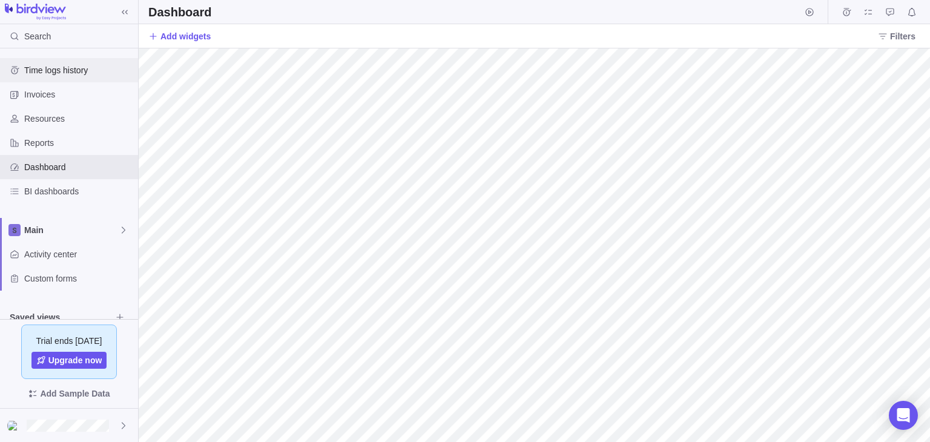
click at [74, 67] on span "Time logs history" at bounding box center [78, 70] width 109 height 12
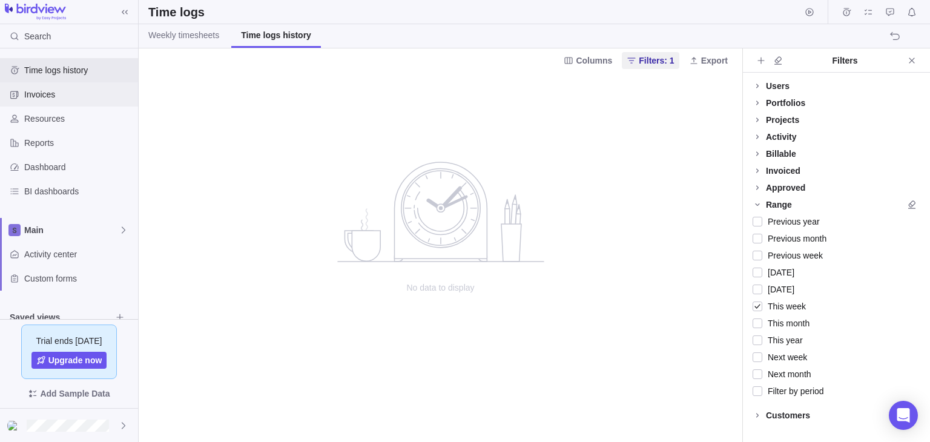
click at [71, 90] on span "Invoices" at bounding box center [78, 94] width 109 height 12
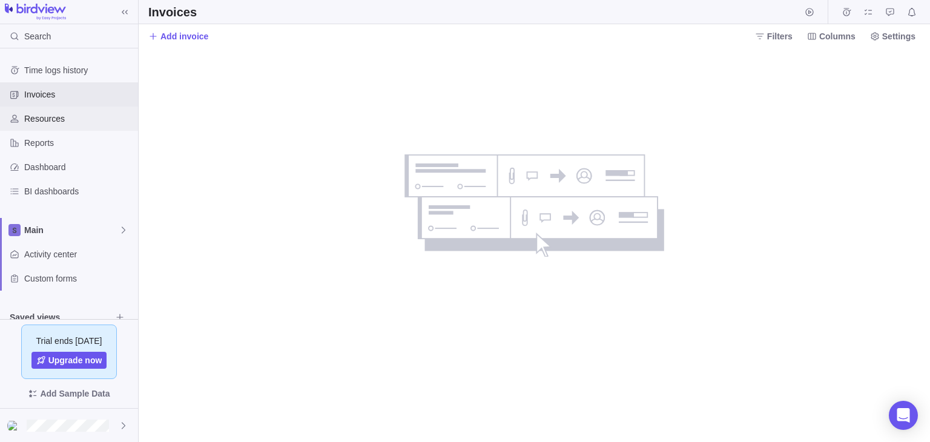
click at [65, 120] on span "Resources" at bounding box center [78, 119] width 109 height 12
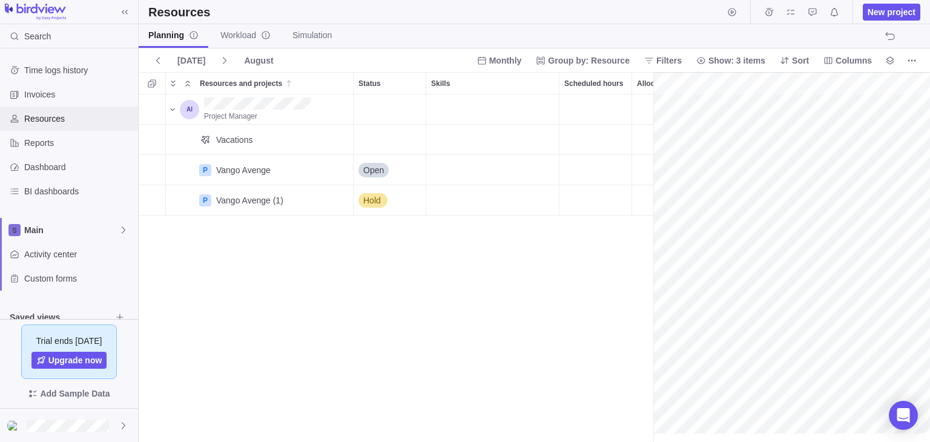
scroll to position [0, 152]
click at [108, 146] on span "Reports" at bounding box center [78, 143] width 109 height 12
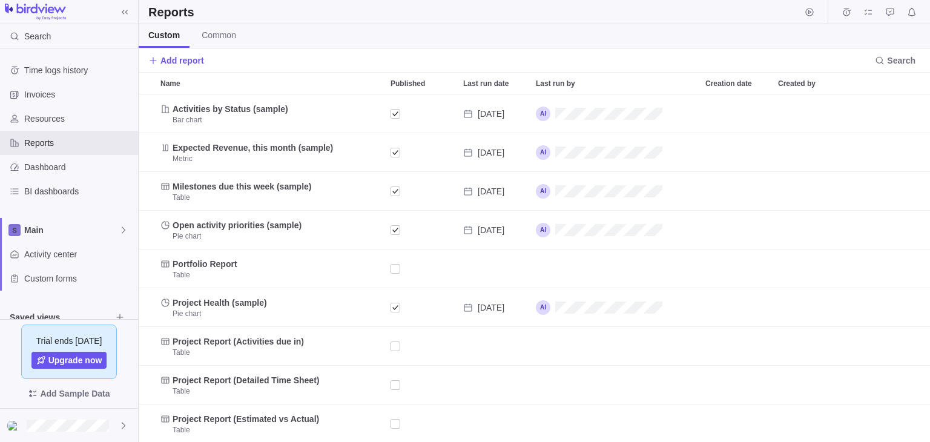
scroll to position [338, 782]
click at [85, 436] on div at bounding box center [69, 425] width 138 height 33
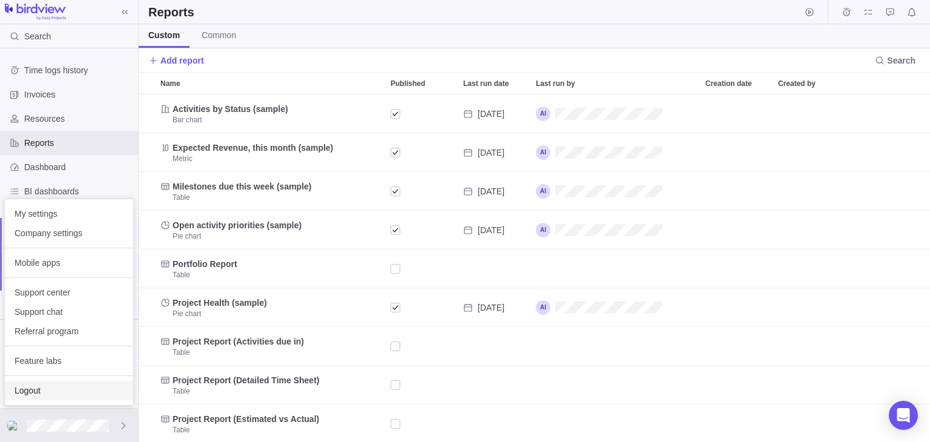
click at [65, 383] on div "Logout" at bounding box center [69, 390] width 128 height 19
